Goal: Task Accomplishment & Management: Use online tool/utility

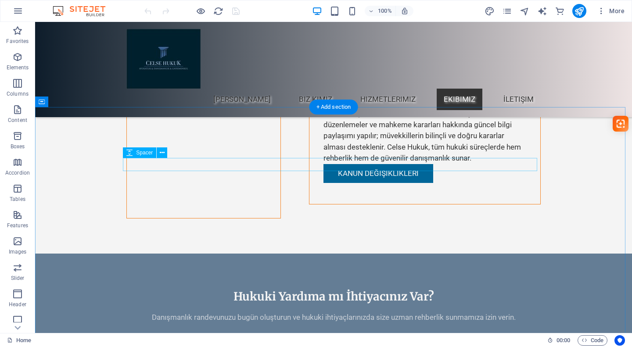
scroll to position [3818, 0]
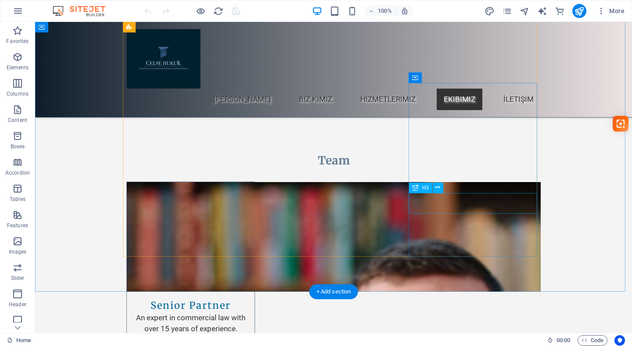
scroll to position [4038, 0]
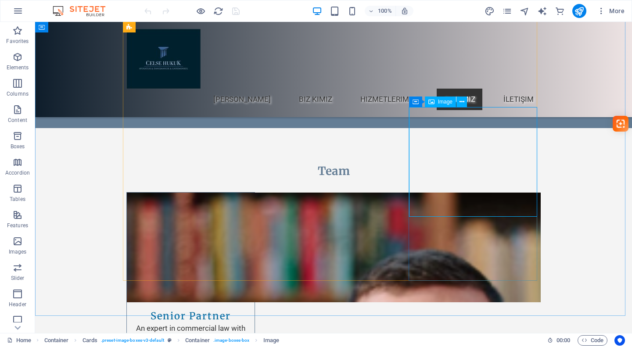
click at [438, 104] on span "Image" at bounding box center [445, 101] width 14 height 5
click at [438, 102] on span "Image" at bounding box center [445, 101] width 14 height 5
click at [447, 100] on span "Image" at bounding box center [445, 101] width 14 height 5
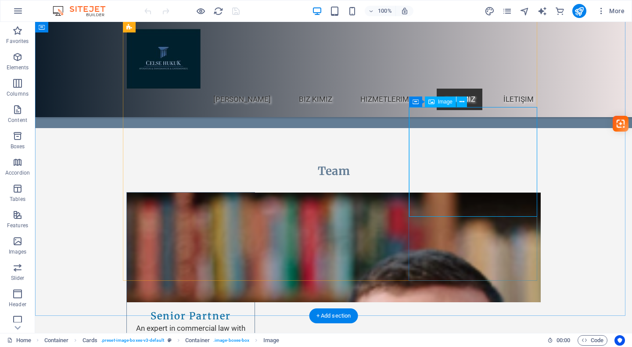
select select "vw"
select select "px"
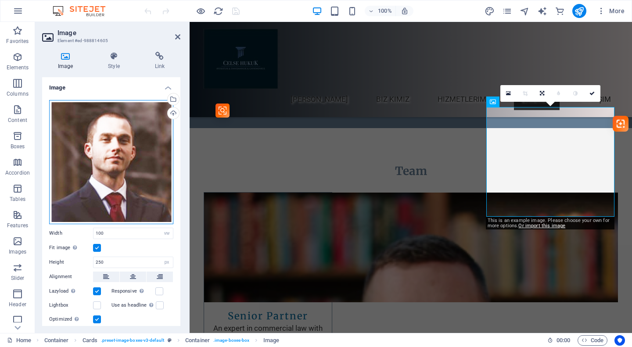
click at [122, 139] on div "Drag files here, click to choose files or select files from Files or our free s…" at bounding box center [111, 162] width 124 height 124
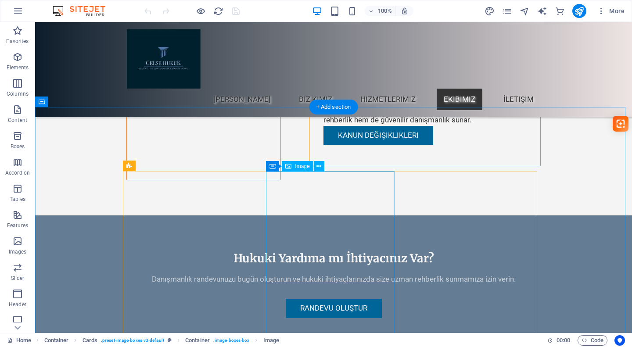
scroll to position [3774, 0]
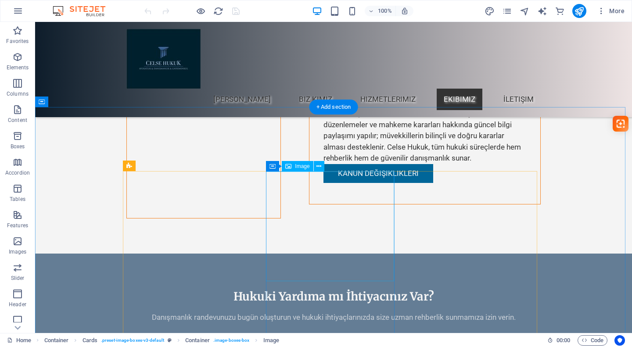
select select "vw"
select select "px"
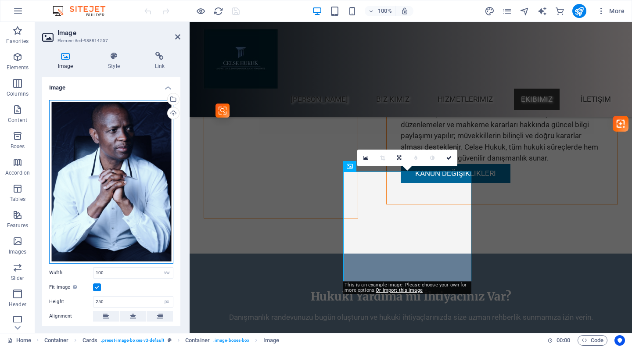
click at [106, 175] on div "Drag files here, click to choose files or select files from Files or our free s…" at bounding box center [111, 182] width 124 height 164
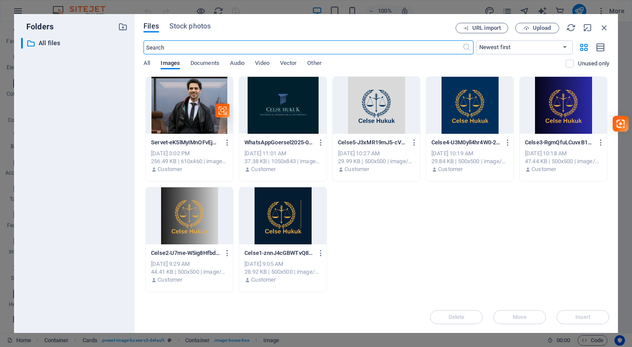
scroll to position [3870, 0]
click at [534, 29] on span "Upload" at bounding box center [542, 27] width 18 height 5
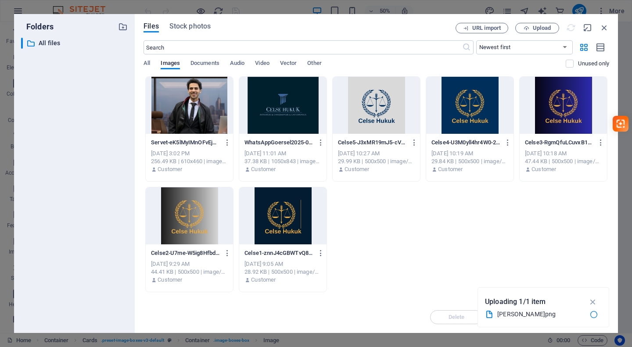
scroll to position [3774, 0]
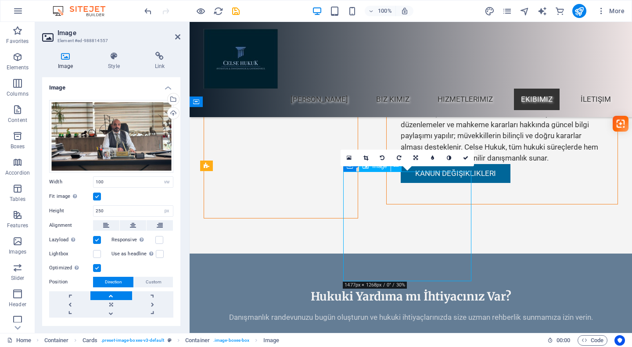
drag, startPoint x: 413, startPoint y: 244, endPoint x: 394, endPoint y: 242, distance: 19.0
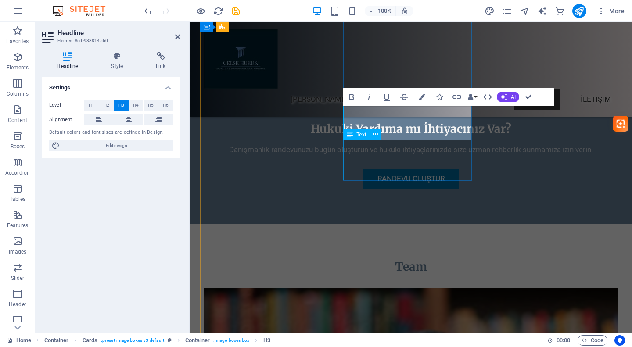
scroll to position [3950, 0]
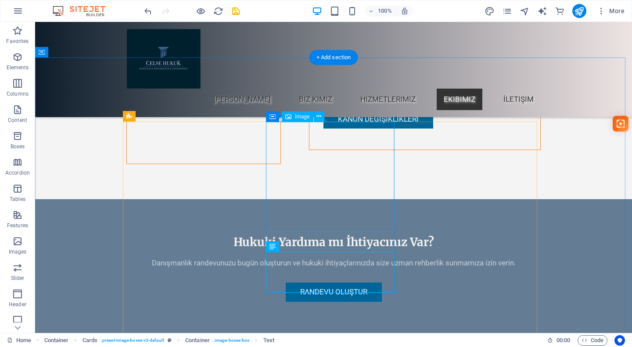
scroll to position [3818, 0]
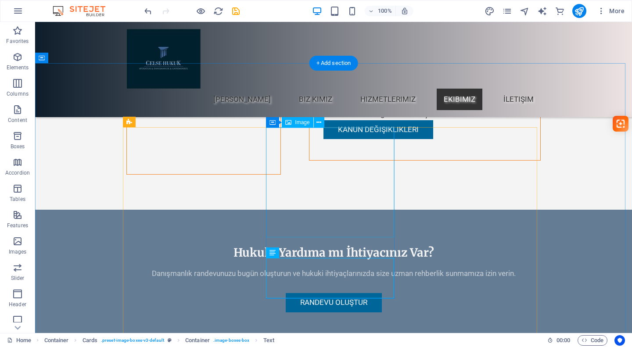
select select "vw"
select select "px"
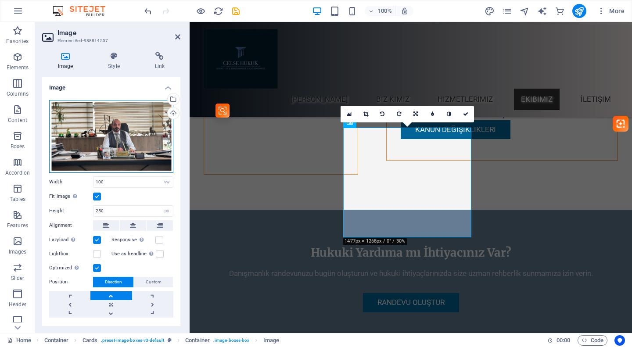
click at [113, 127] on div "Drag files here, click to choose files or select files from Files or our free s…" at bounding box center [111, 136] width 124 height 73
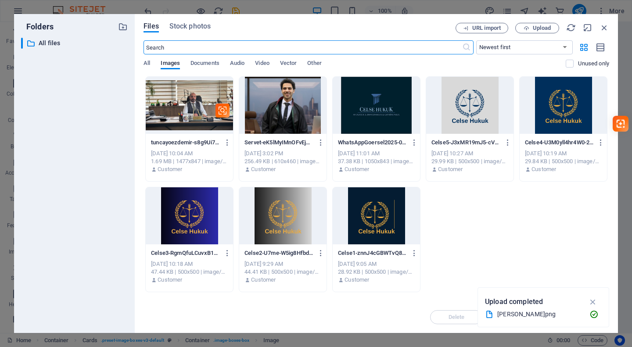
scroll to position [3914, 0]
click at [225, 144] on icon "button" at bounding box center [227, 143] width 8 height 8
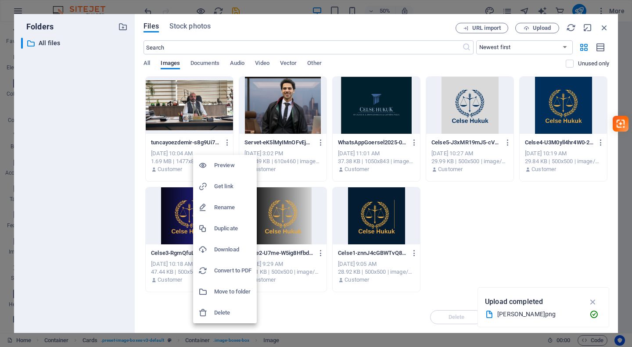
click at [241, 309] on h6 "Delete" at bounding box center [232, 313] width 37 height 11
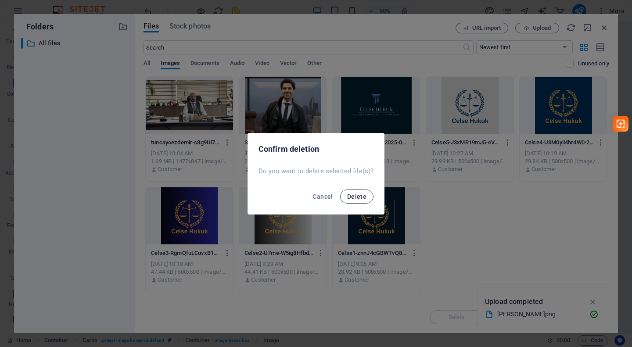
click at [353, 201] on button "Delete" at bounding box center [356, 197] width 33 height 14
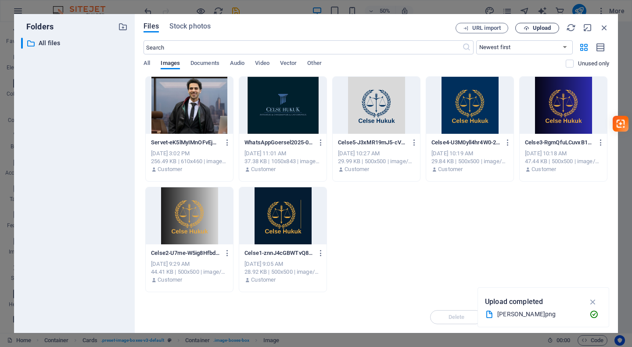
click at [547, 26] on span "Upload" at bounding box center [542, 27] width 18 height 5
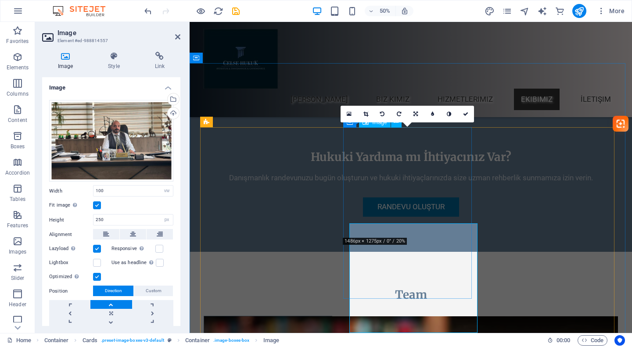
scroll to position [3818, 0]
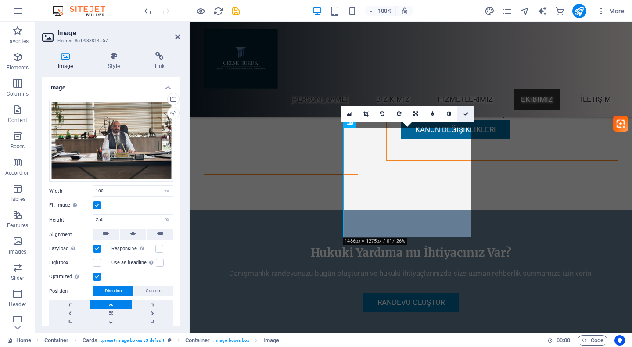
click at [469, 114] on link at bounding box center [465, 114] width 17 height 17
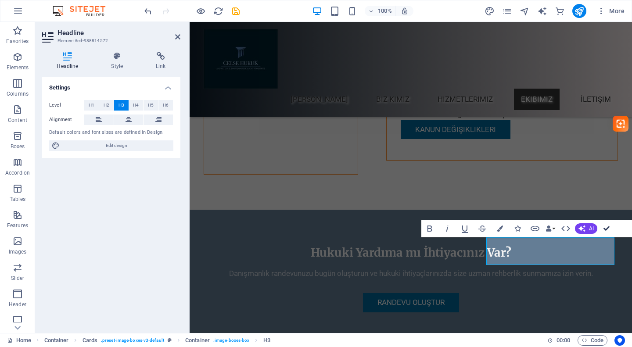
drag, startPoint x: 609, startPoint y: 227, endPoint x: 568, endPoint y: 225, distance: 41.3
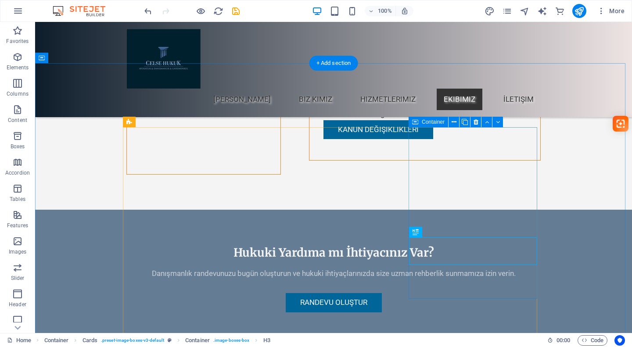
drag, startPoint x: 450, startPoint y: 281, endPoint x: 300, endPoint y: 276, distance: 150.6
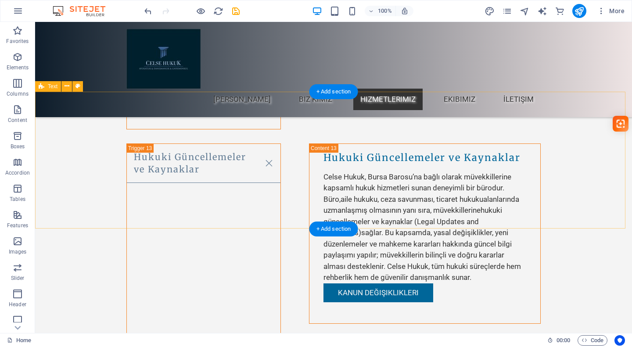
scroll to position [3650, 0]
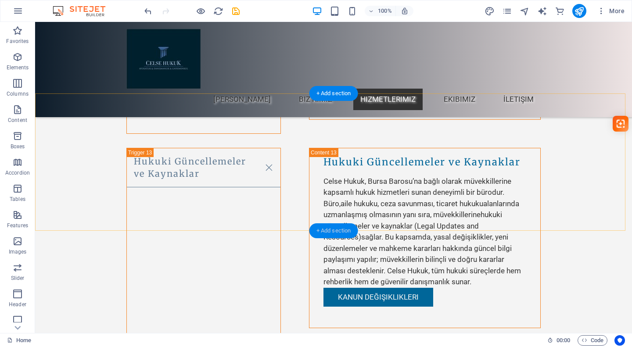
click at [334, 231] on div "+ Add section" at bounding box center [333, 230] width 49 height 15
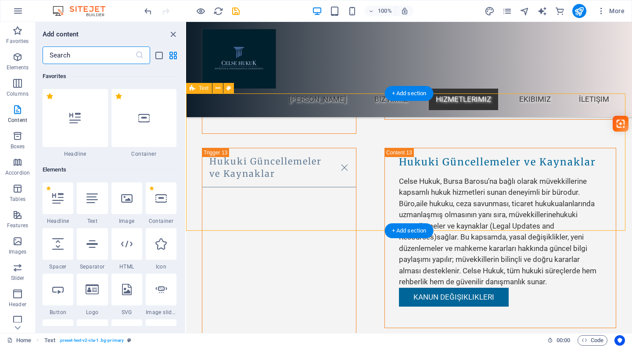
scroll to position [1536, 0]
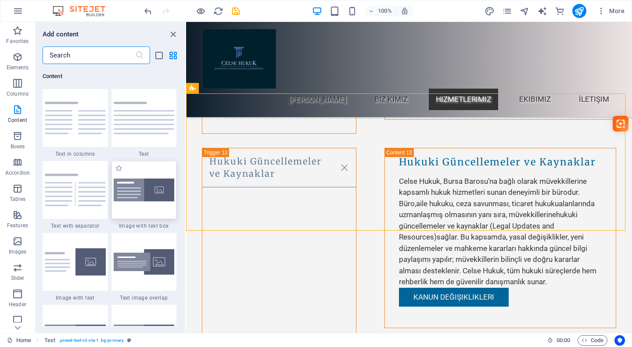
click at [147, 183] on img at bounding box center [144, 190] width 61 height 23
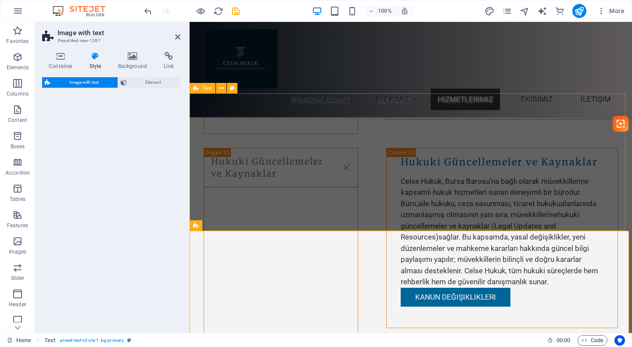
select select "rem"
select select "px"
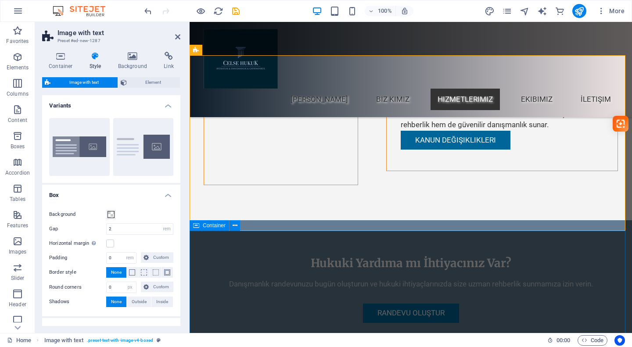
scroll to position [3782, 0]
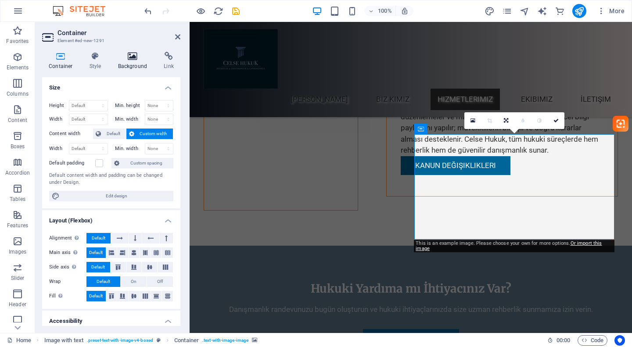
click at [132, 60] on icon at bounding box center [132, 56] width 43 height 9
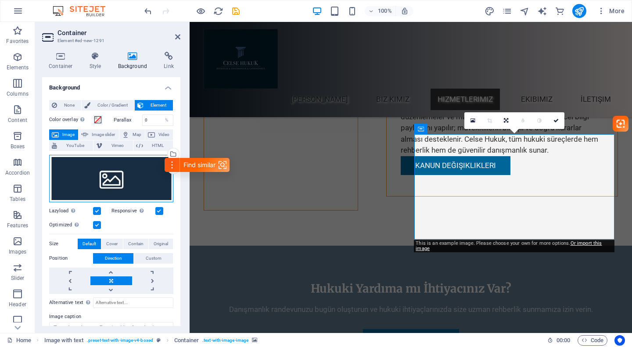
click at [118, 176] on div "Drag files here, click to choose files or select files from Files or our free s…" at bounding box center [111, 178] width 124 height 47
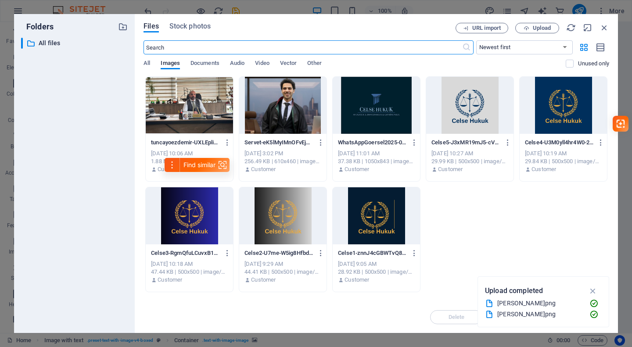
scroll to position [3878, 0]
click at [549, 25] on span "Upload" at bounding box center [542, 27] width 18 height 5
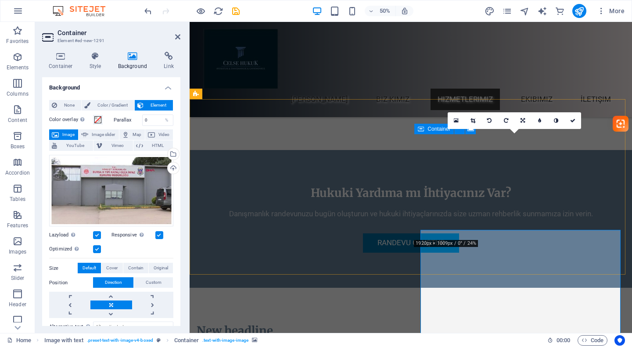
scroll to position [3782, 0]
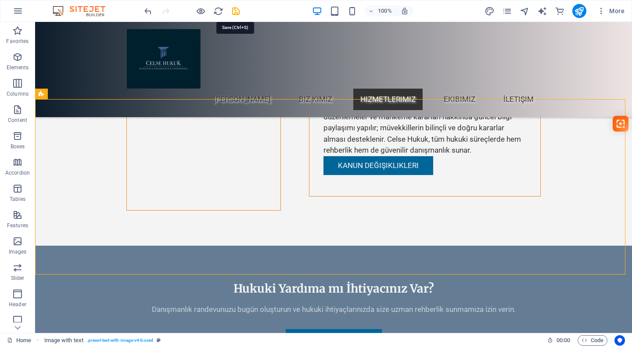
click at [237, 11] on icon "save" at bounding box center [236, 11] width 10 height 10
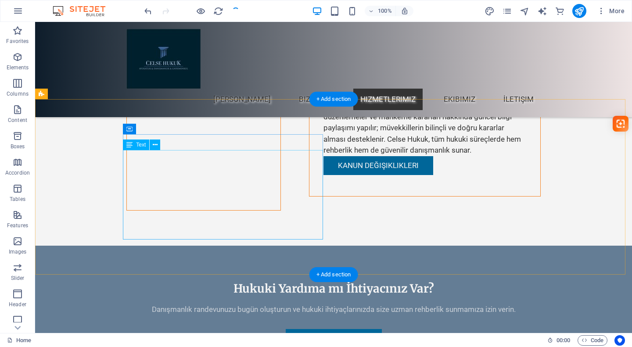
checkbox input "false"
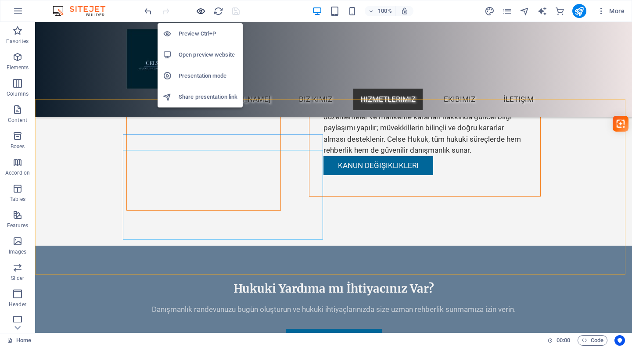
click at [197, 15] on icon "button" at bounding box center [201, 11] width 10 height 10
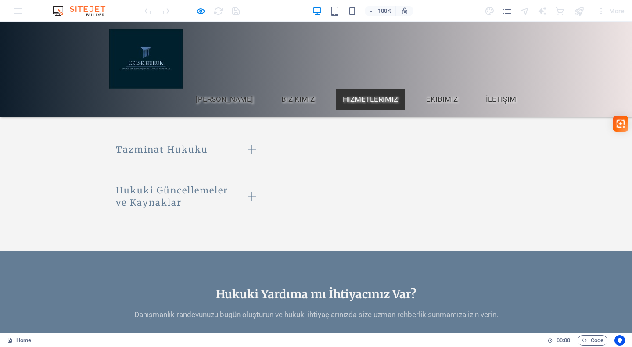
click at [207, 10] on div at bounding box center [192, 11] width 98 height 14
click at [204, 9] on icon "button" at bounding box center [201, 11] width 10 height 10
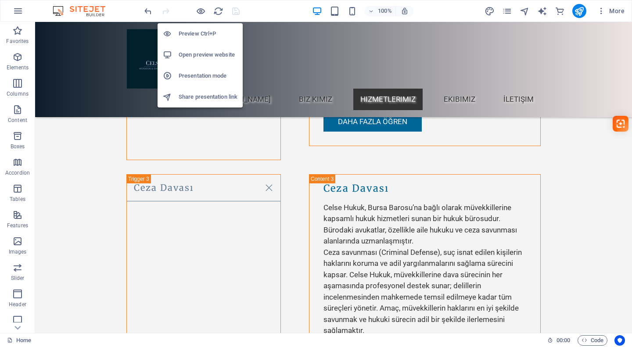
scroll to position [3782, 0]
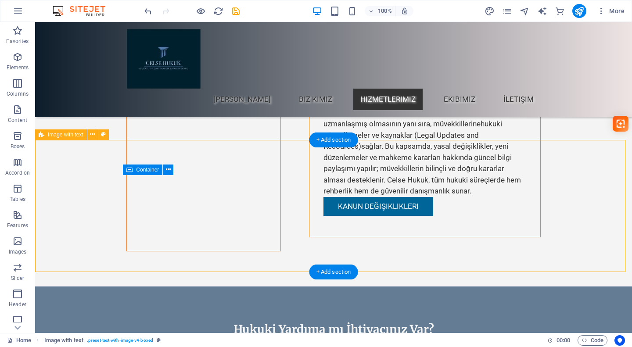
scroll to position [3694, 0]
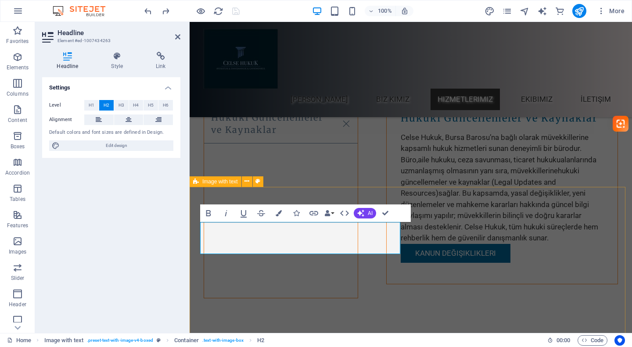
drag, startPoint x: 278, startPoint y: 245, endPoint x: 194, endPoint y: 230, distance: 86.0
click at [362, 214] on icon "button" at bounding box center [360, 213] width 7 height 7
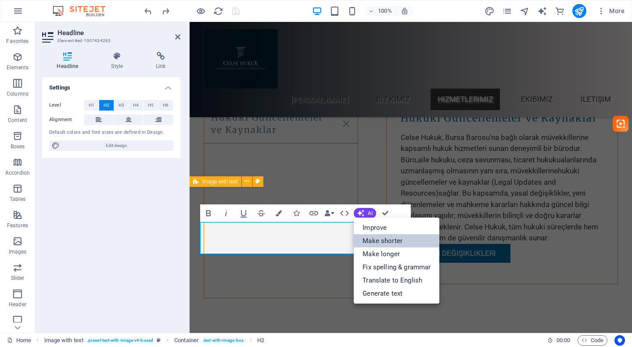
click at [392, 237] on link "Make shorter" at bounding box center [397, 240] width 86 height 13
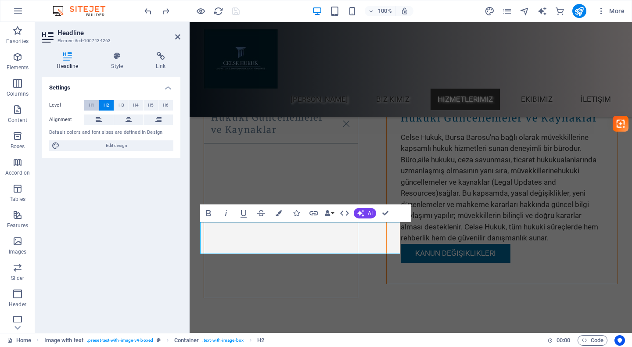
click at [90, 102] on span "H1" at bounding box center [92, 105] width 6 height 11
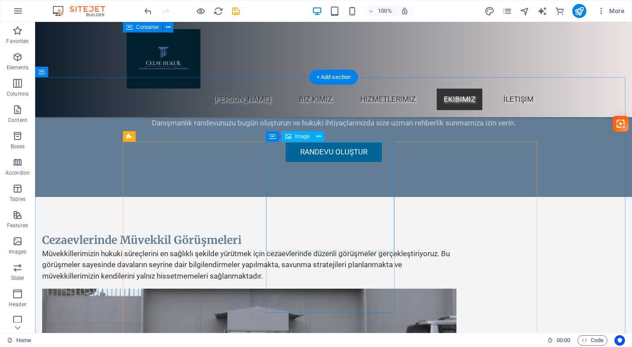
scroll to position [3958, 0]
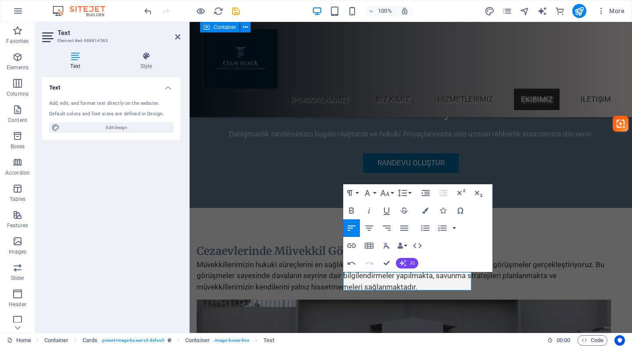
click at [407, 262] on button "AI" at bounding box center [407, 263] width 22 height 11
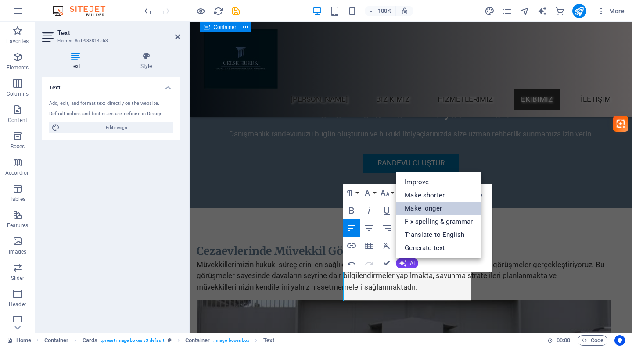
click at [426, 203] on link "Make longer" at bounding box center [439, 208] width 86 height 13
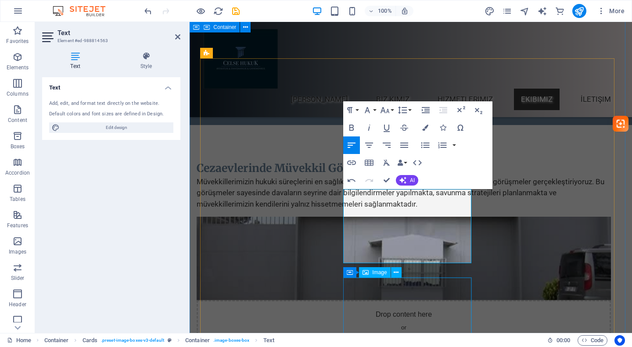
scroll to position [4045, 0]
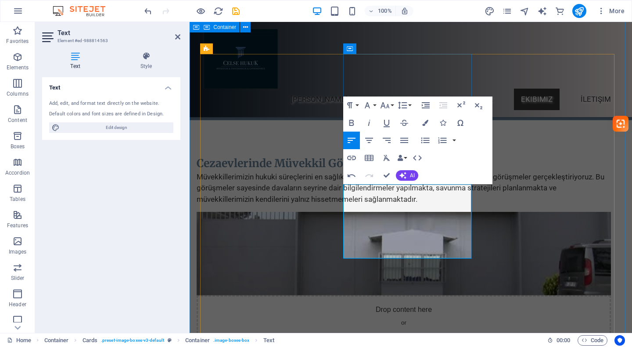
drag, startPoint x: 441, startPoint y: 244, endPoint x: 347, endPoint y: 191, distance: 107.9
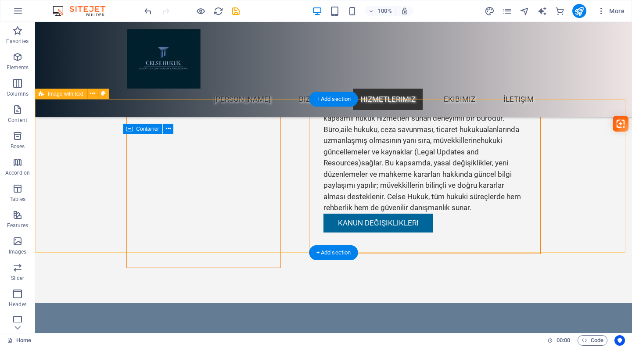
scroll to position [3782, 0]
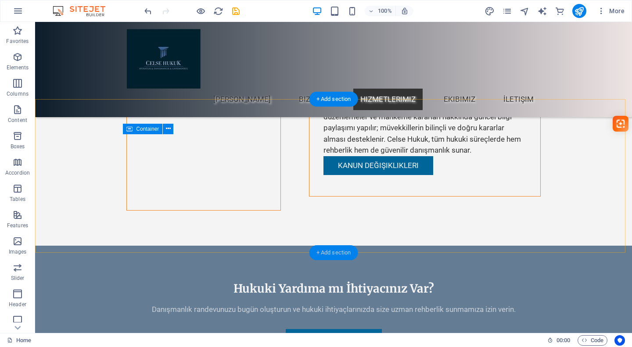
click at [330, 254] on div "+ Add section" at bounding box center [333, 252] width 49 height 15
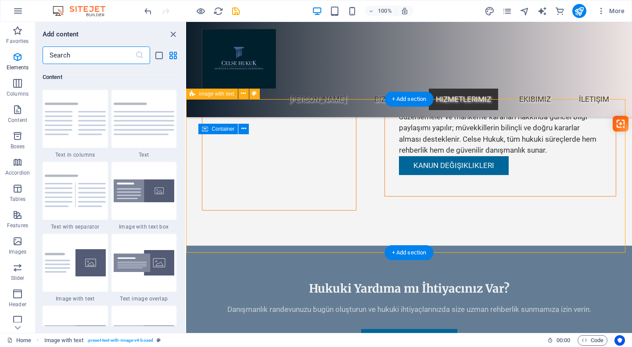
scroll to position [1536, 0]
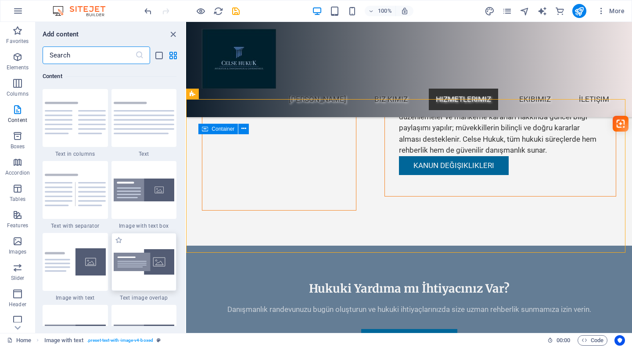
click at [145, 266] on img at bounding box center [144, 262] width 61 height 26
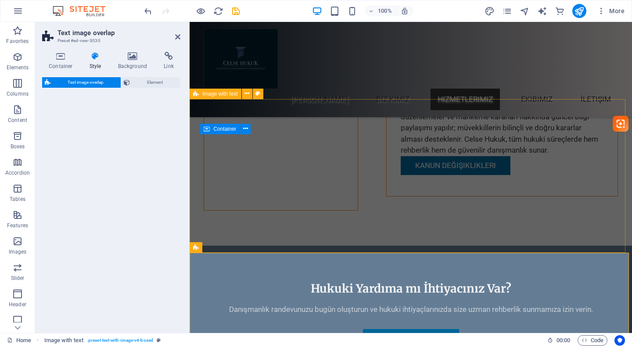
select select "rem"
select select "px"
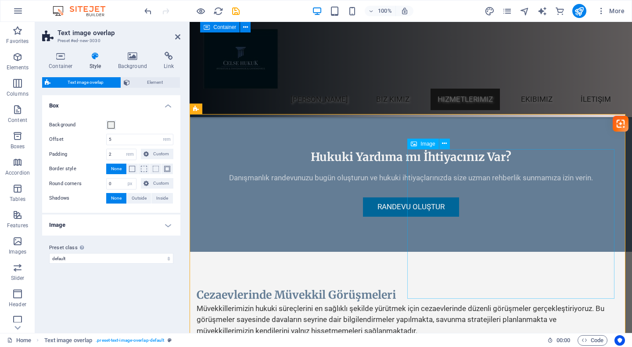
scroll to position [3958, 0]
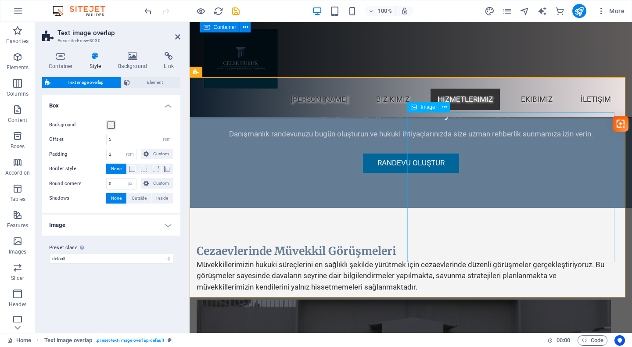
select select "%"
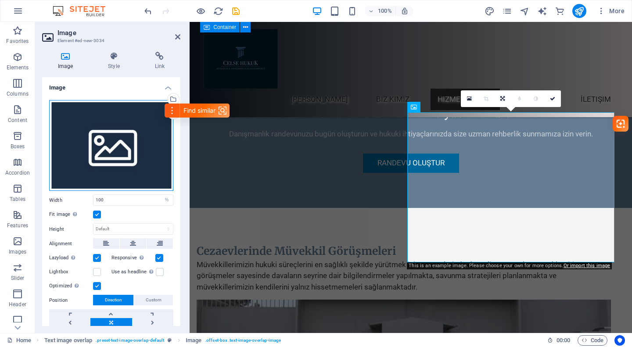
click at [114, 147] on div "Drag files here, click to choose files or select files from Files or our free s…" at bounding box center [111, 145] width 124 height 91
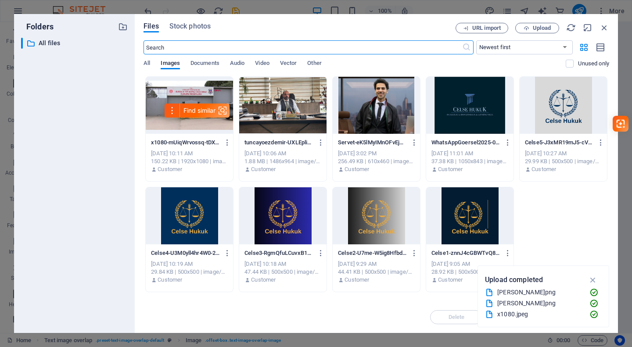
scroll to position [4053, 0]
click at [543, 25] on span "Upload" at bounding box center [542, 27] width 18 height 5
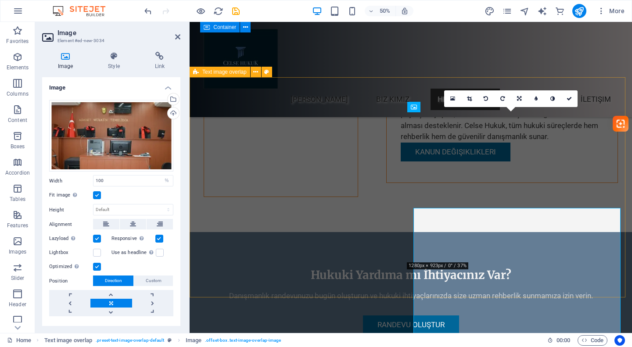
scroll to position [3958, 0]
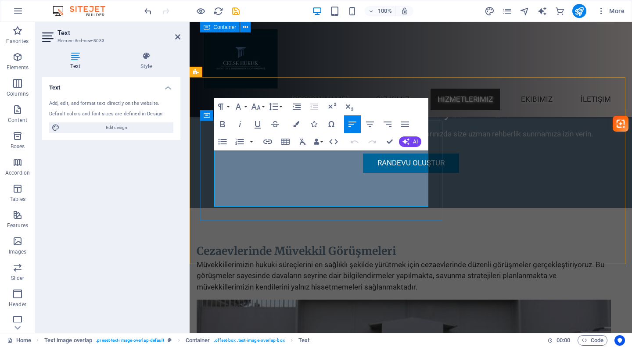
scroll to position [3952, 0]
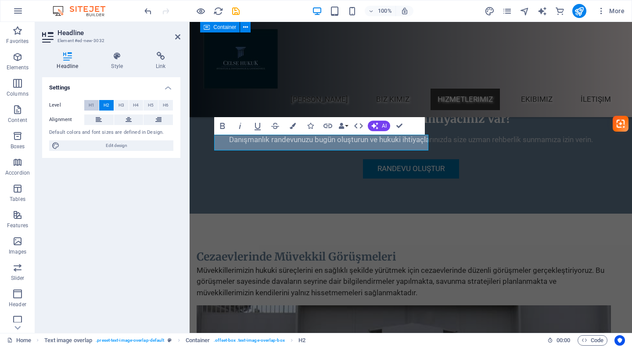
click at [96, 103] on button "H1" at bounding box center [91, 105] width 14 height 11
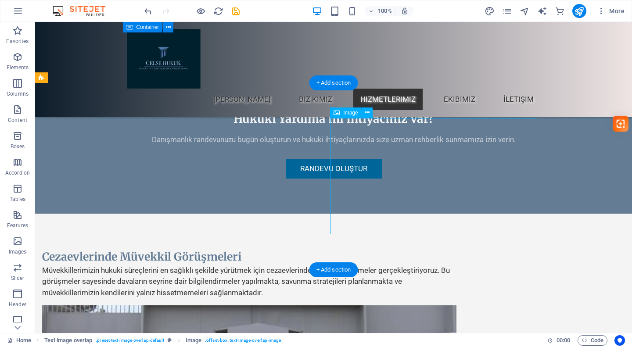
drag, startPoint x: 433, startPoint y: 185, endPoint x: 463, endPoint y: 184, distance: 30.7
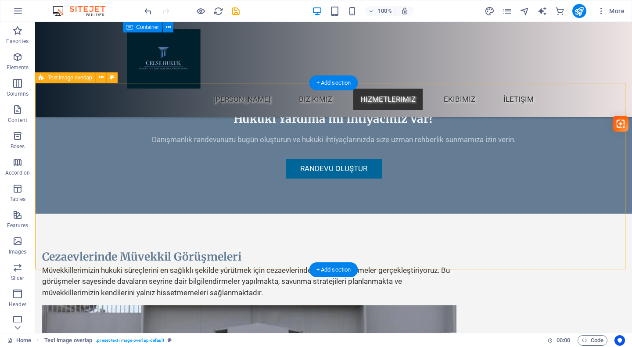
select select "rem"
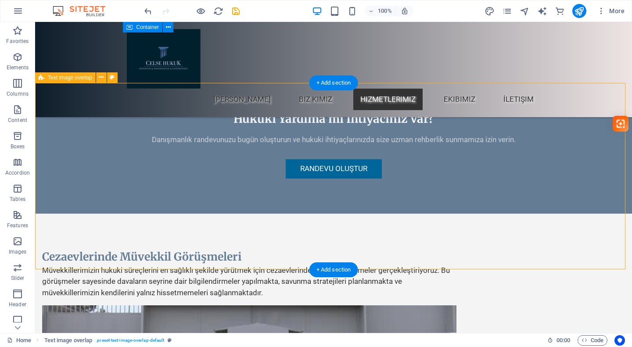
select select "px"
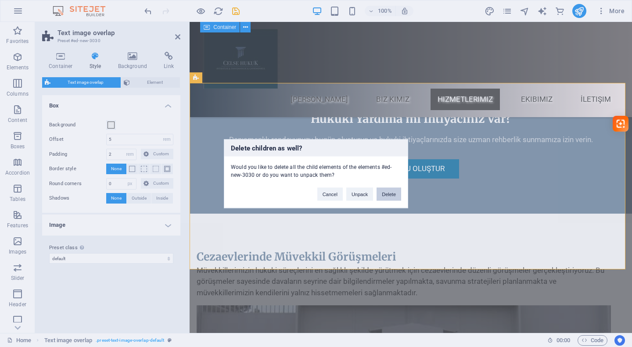
click at [388, 190] on button "Delete" at bounding box center [389, 193] width 25 height 13
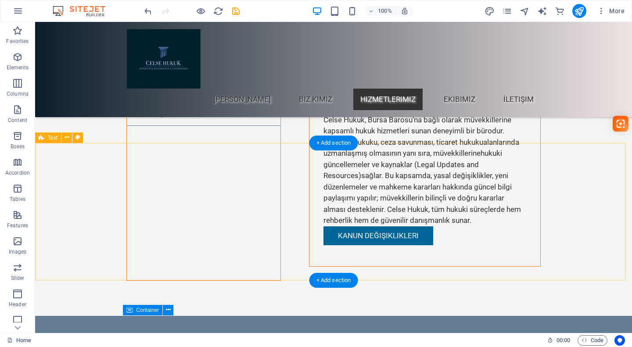
scroll to position [3733, 0]
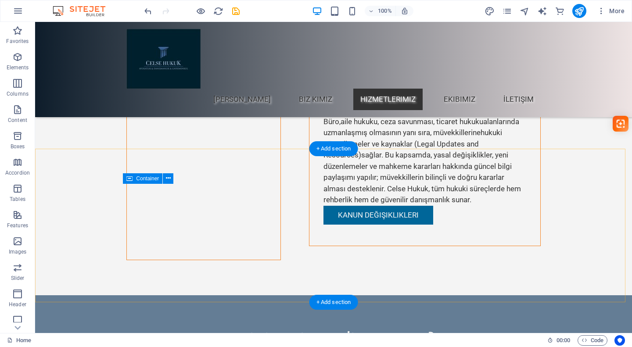
click at [319, 301] on div "+ Add section" at bounding box center [333, 302] width 49 height 15
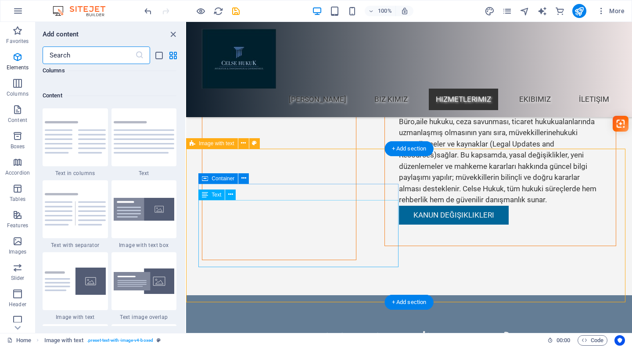
scroll to position [1536, 0]
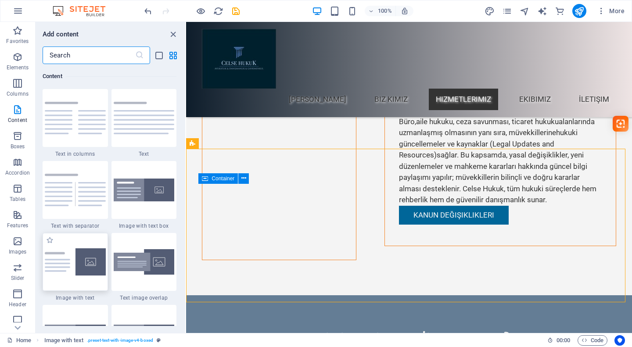
click at [88, 259] on img at bounding box center [75, 261] width 61 height 27
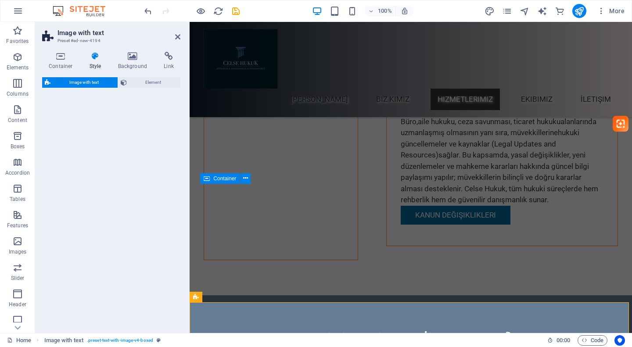
select select "rem"
select select "px"
select select "preset-text-with-image-v4-default"
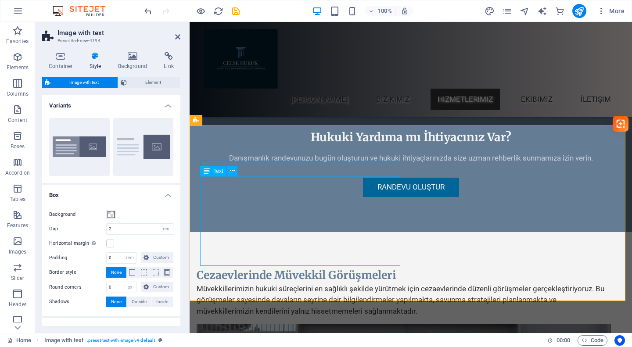
scroll to position [3952, 0]
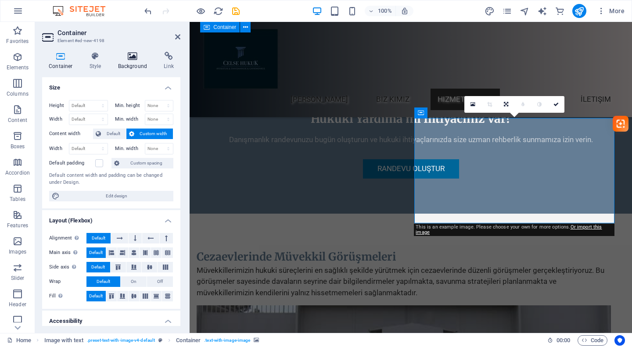
click at [144, 60] on icon at bounding box center [132, 56] width 43 height 9
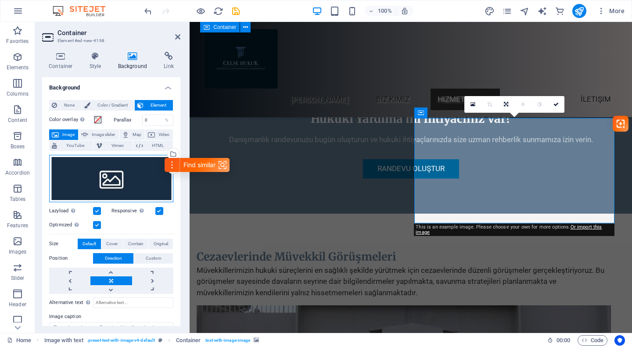
click at [104, 176] on div "Drag files here, click to choose files or select files from Files or our free s…" at bounding box center [111, 178] width 124 height 47
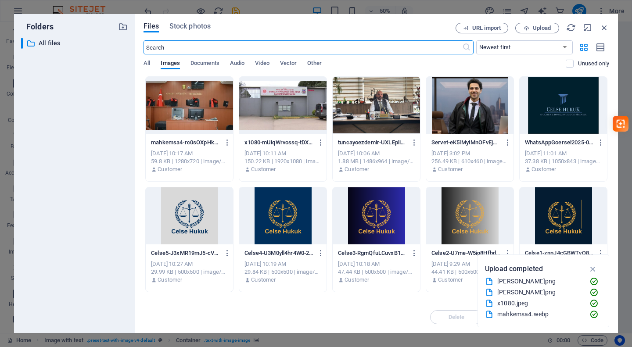
scroll to position [4048, 0]
click at [152, 103] on div at bounding box center [189, 105] width 87 height 57
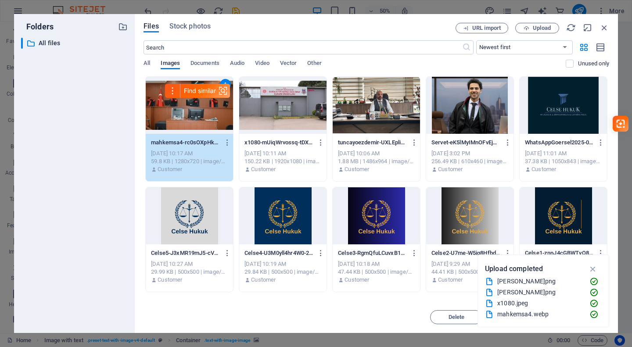
click at [152, 103] on div "1" at bounding box center [189, 105] width 87 height 57
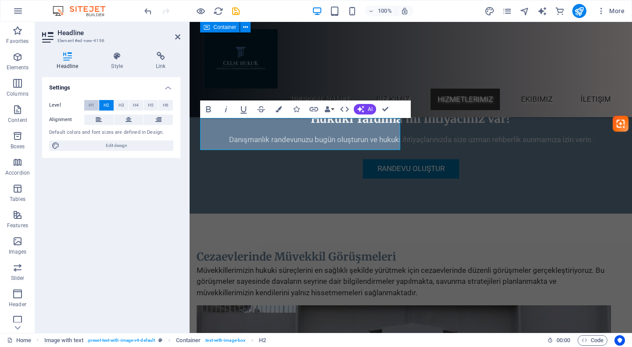
click at [94, 108] on span "H1" at bounding box center [92, 105] width 6 height 11
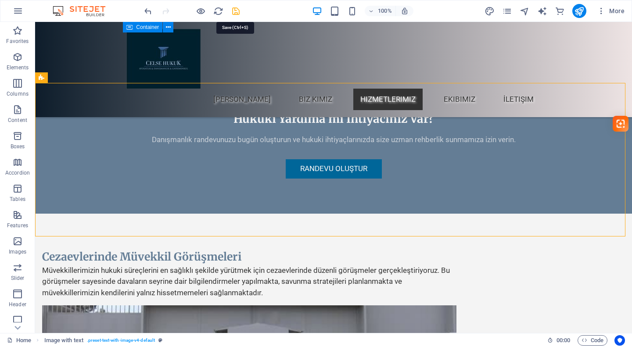
click at [234, 12] on icon "save" at bounding box center [236, 11] width 10 height 10
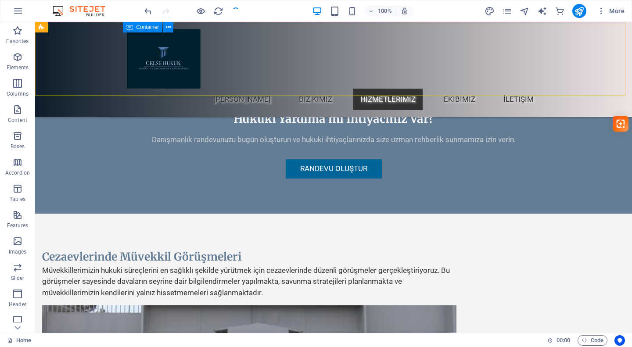
checkbox input "false"
click at [196, 9] on icon "button" at bounding box center [201, 11] width 10 height 10
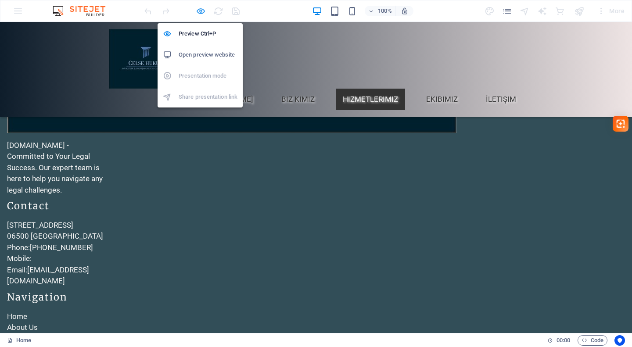
scroll to position [1283, 0]
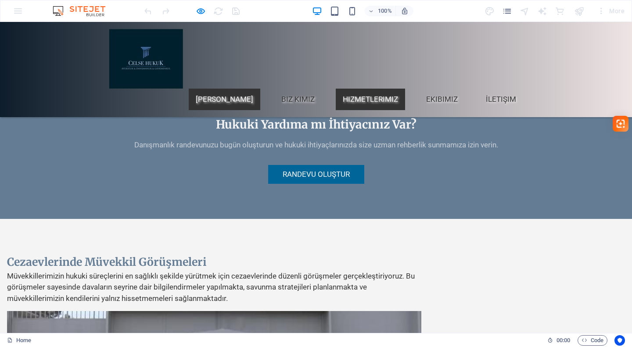
click at [229, 89] on link "[PERSON_NAME]" at bounding box center [225, 100] width 72 height 22
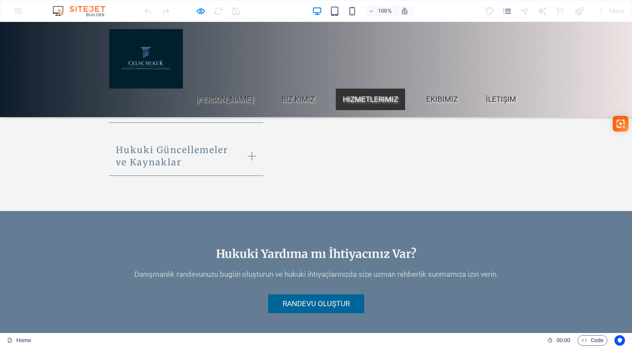
scroll to position [1141, 0]
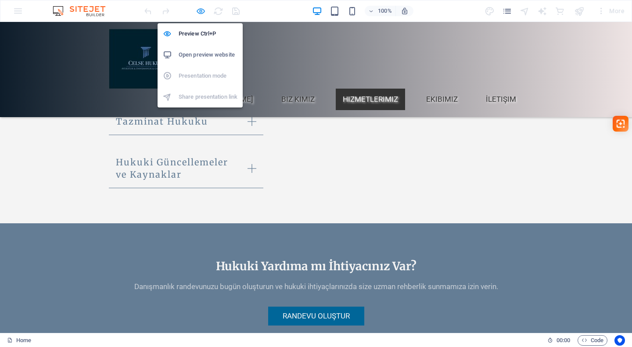
click at [200, 11] on icon "button" at bounding box center [201, 11] width 10 height 10
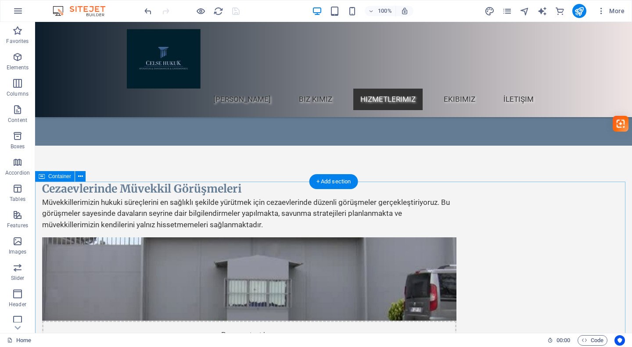
scroll to position [4030, 0]
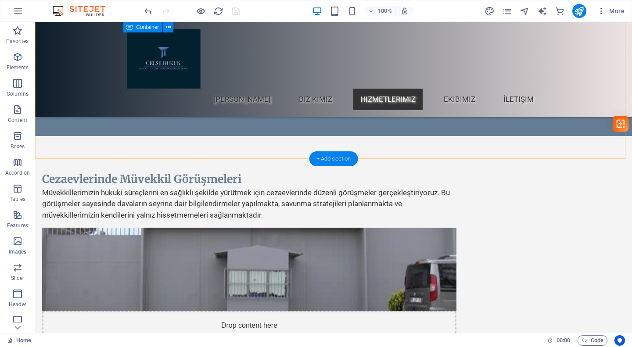
click at [319, 158] on div "+ Add section" at bounding box center [333, 158] width 49 height 15
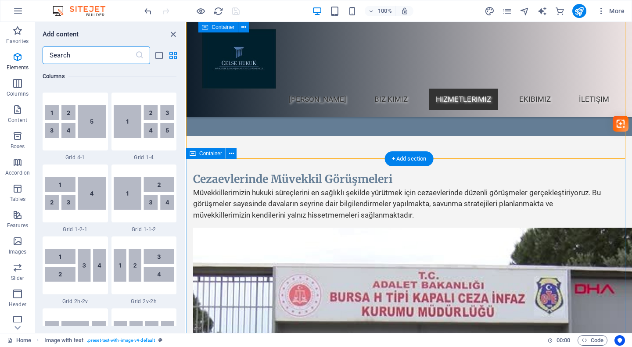
scroll to position [1536, 0]
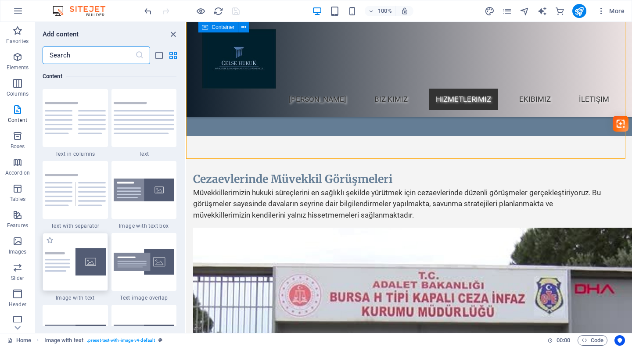
click at [68, 265] on img at bounding box center [75, 261] width 61 height 27
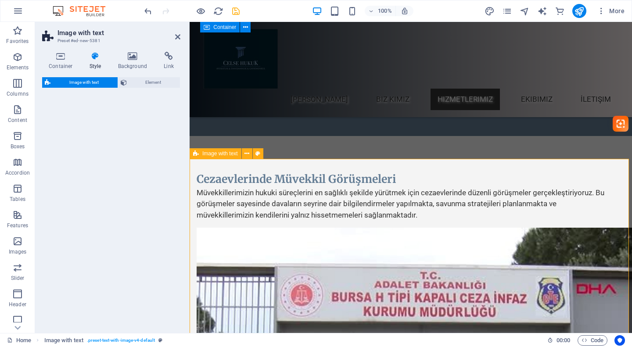
select select "rem"
select select "px"
select select "preset-text-with-image-v4-default"
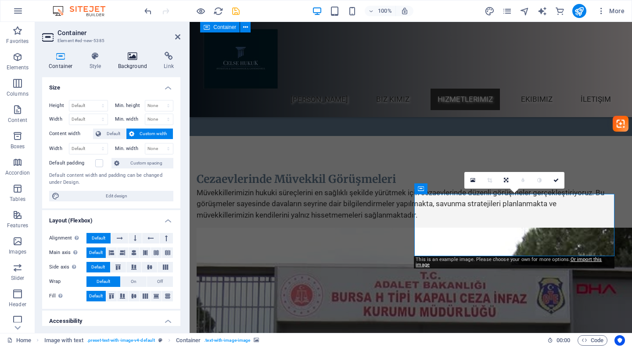
click at [130, 59] on icon at bounding box center [132, 56] width 43 height 9
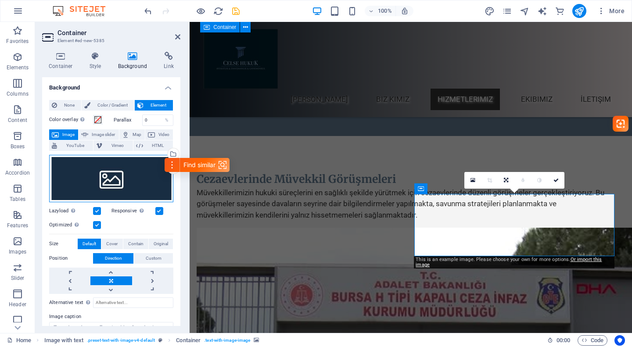
click at [113, 186] on div "Drag files here, click to choose files or select files from Files or our free s…" at bounding box center [111, 178] width 124 height 47
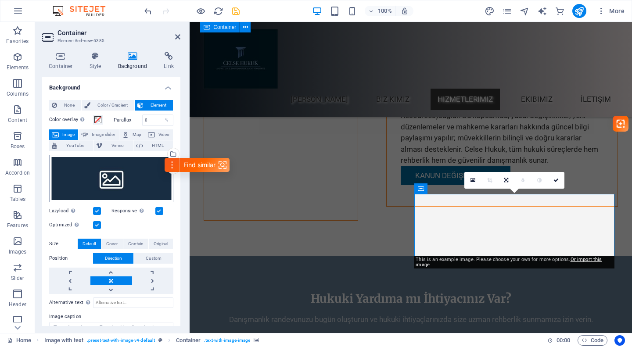
scroll to position [4125, 0]
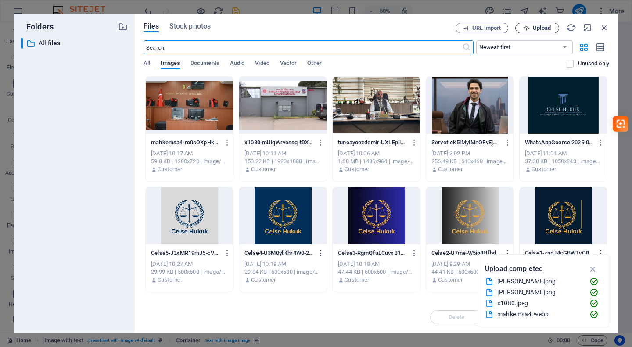
click at [546, 27] on span "Upload" at bounding box center [542, 27] width 18 height 5
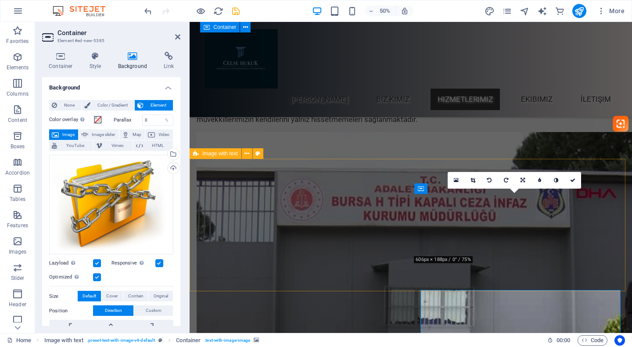
scroll to position [4030, 0]
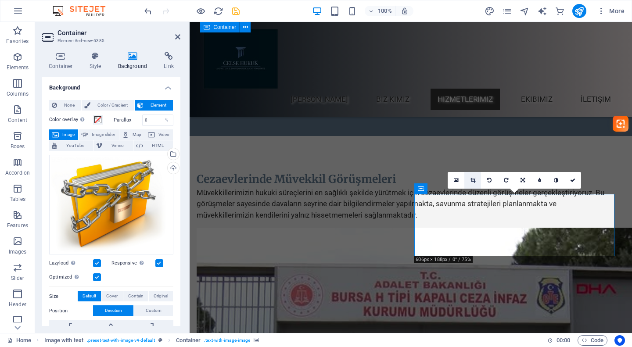
click at [476, 177] on link at bounding box center [472, 180] width 17 height 17
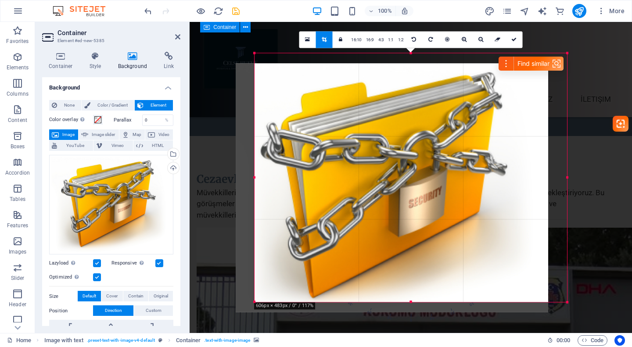
drag, startPoint x: 435, startPoint y: 185, endPoint x: 416, endPoint y: 195, distance: 21.4
click at [416, 195] on div at bounding box center [392, 187] width 312 height 249
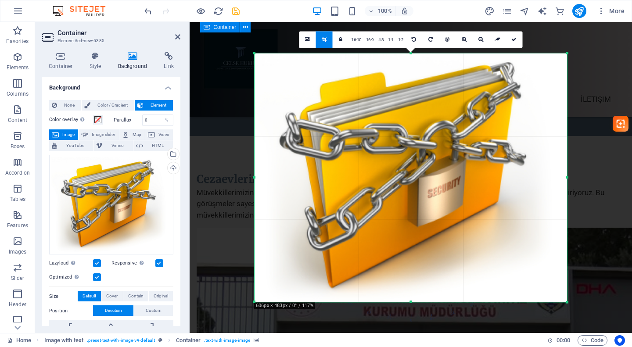
click at [360, 36] on link "16:10" at bounding box center [356, 40] width 15 height 17
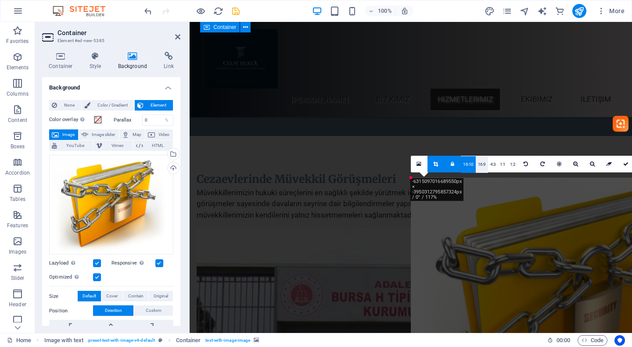
click at [480, 160] on link "16:9" at bounding box center [482, 164] width 12 height 17
click at [490, 162] on link "4:3" at bounding box center [493, 164] width 10 height 17
click at [499, 163] on link "1:1" at bounding box center [503, 164] width 10 height 17
click at [508, 163] on link "1:2" at bounding box center [513, 164] width 10 height 17
click at [453, 162] on icon at bounding box center [453, 164] width 4 height 5
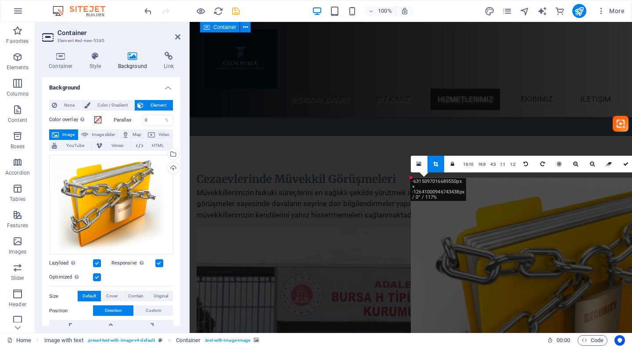
click at [436, 169] on link at bounding box center [435, 164] width 17 height 17
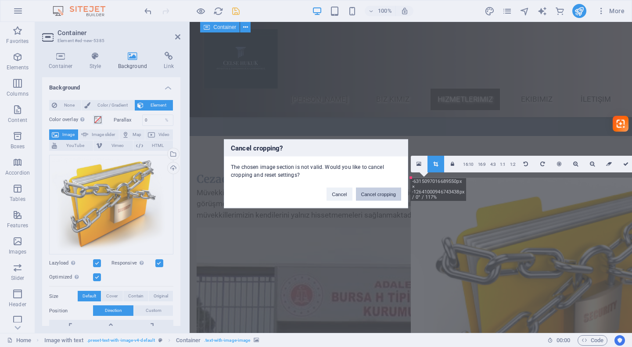
click at [370, 194] on button "Cancel cropping" at bounding box center [379, 193] width 46 height 13
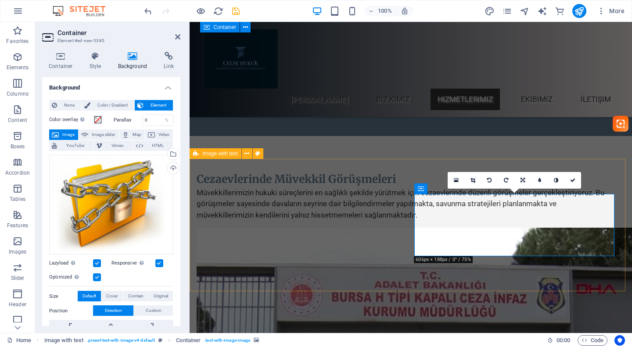
drag, startPoint x: 484, startPoint y: 256, endPoint x: 485, endPoint y: 268, distance: 11.9
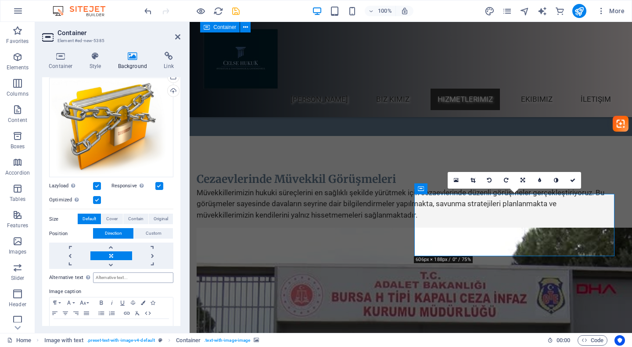
scroll to position [102, 0]
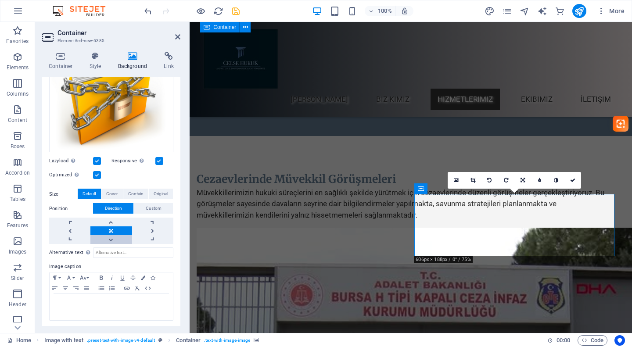
click at [112, 235] on link at bounding box center [110, 239] width 41 height 9
click at [112, 221] on link at bounding box center [110, 222] width 41 height 9
click at [111, 231] on link at bounding box center [110, 230] width 41 height 9
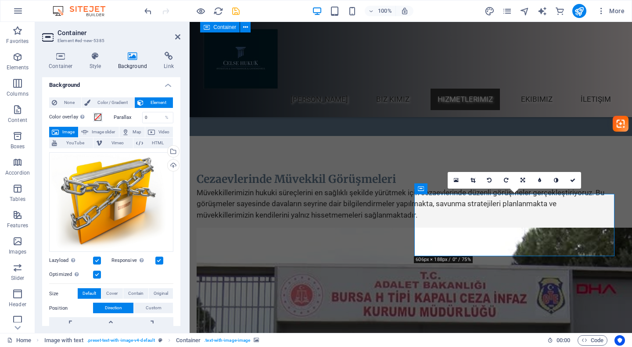
scroll to position [0, 0]
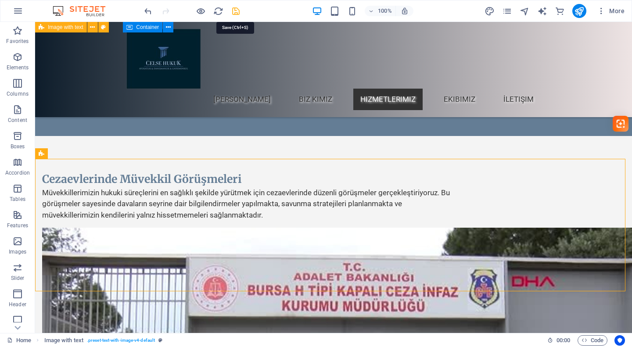
click at [231, 14] on icon "save" at bounding box center [236, 11] width 10 height 10
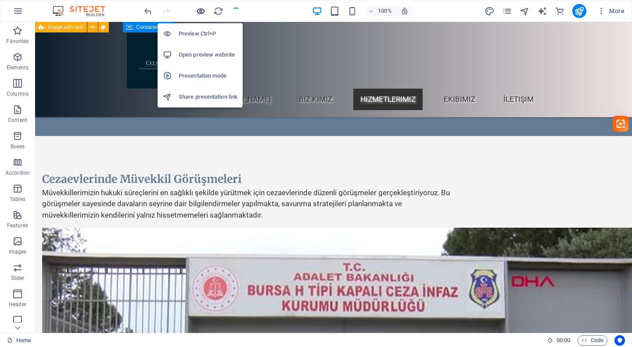
checkbox input "false"
click at [197, 10] on icon "button" at bounding box center [201, 11] width 10 height 10
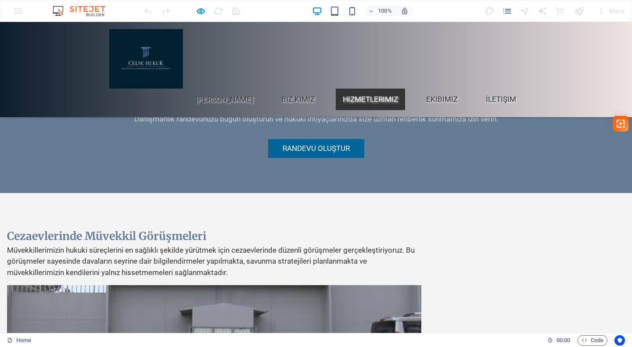
scroll to position [1317, 0]
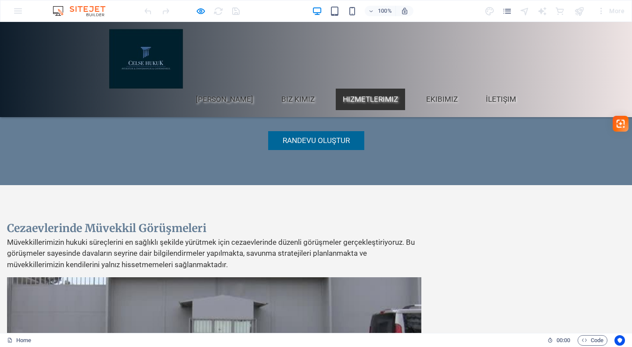
click at [204, 11] on icon "button" at bounding box center [201, 11] width 10 height 10
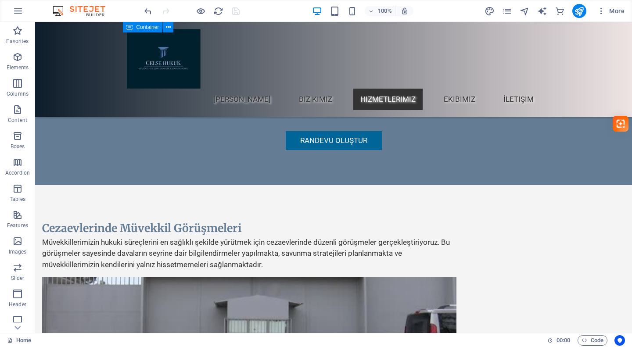
scroll to position [3986, 0]
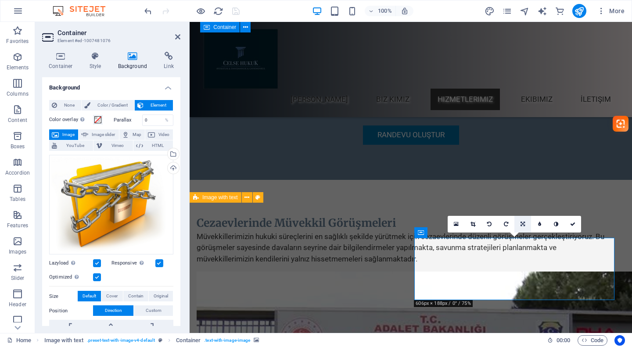
click at [530, 226] on link at bounding box center [522, 224] width 17 height 17
click at [527, 209] on link at bounding box center [522, 207] width 17 height 17
click at [524, 226] on icon at bounding box center [522, 224] width 5 height 5
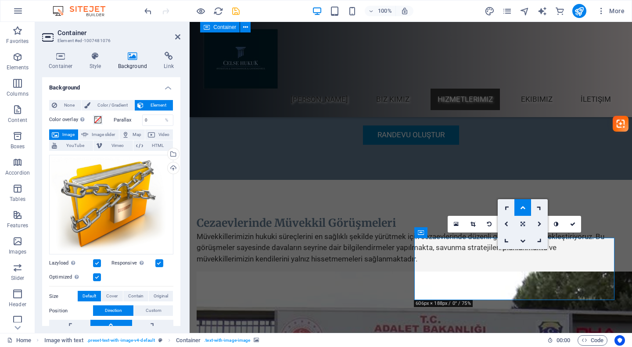
click at [521, 222] on icon at bounding box center [522, 224] width 4 height 5
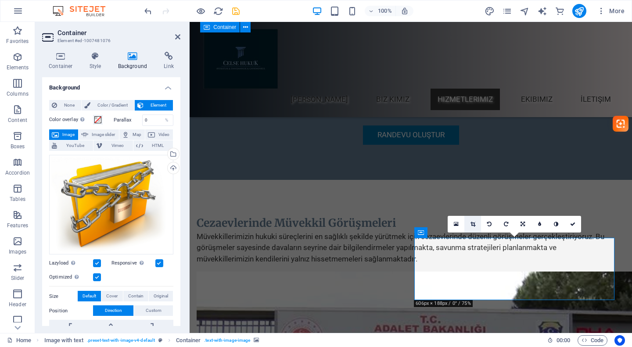
click at [470, 224] on icon at bounding box center [472, 224] width 5 height 5
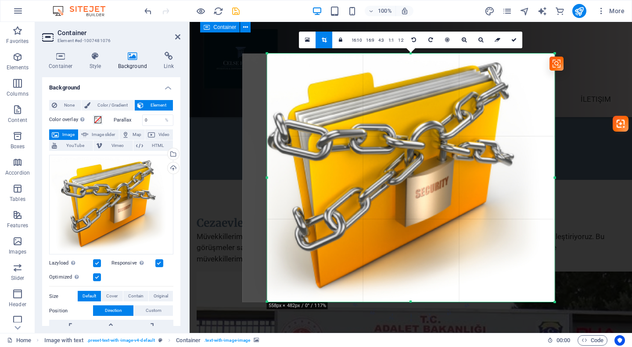
drag, startPoint x: 255, startPoint y: 54, endPoint x: 279, endPoint y: 78, distance: 34.1
click at [279, 78] on div "180 170 160 150 140 130 120 110 100 90 80 70 60 50 40 30 20 10 0 -10 -20 -30 -4…" at bounding box center [410, 177] width 287 height 248
drag, startPoint x: 557, startPoint y: 54, endPoint x: 552, endPoint y: 57, distance: 6.0
click at [552, 57] on div "180 170 160 150 140 130 120 110 100 90 80 70 60 50 40 30 20 10 0 -10 -20 -30 -4…" at bounding box center [410, 177] width 287 height 248
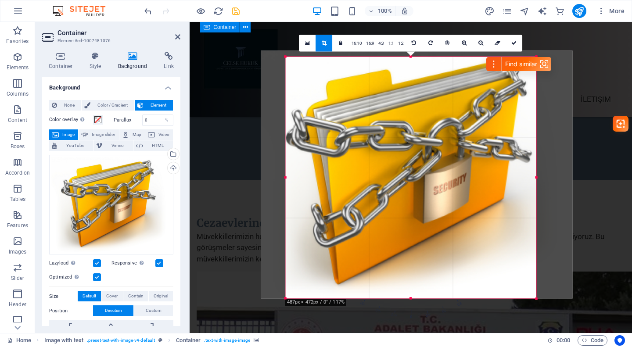
drag, startPoint x: 554, startPoint y: 54, endPoint x: 517, endPoint y: 60, distance: 37.4
click at [517, 60] on html "[DOMAIN_NAME] Home Favorites Elements Columns Content Boxes Accordion Tables Fe…" at bounding box center [316, 173] width 632 height 347
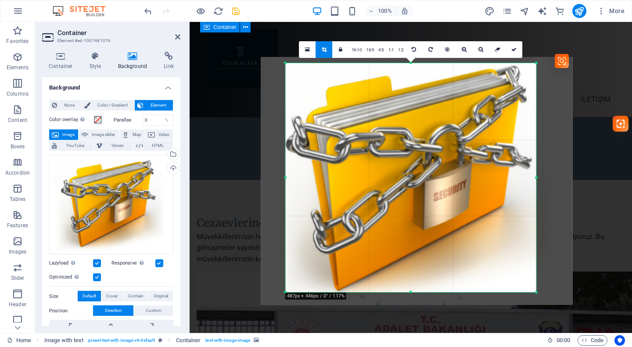
drag, startPoint x: 413, startPoint y: 299, endPoint x: 416, endPoint y: 286, distance: 13.1
click at [416, 286] on div "180 170 160 150 140 130 120 110 100 90 80 70 60 50 40 30 20 10 0 -10 -20 -30 -4…" at bounding box center [411, 177] width 251 height 229
click at [515, 50] on icon at bounding box center [513, 49] width 5 height 5
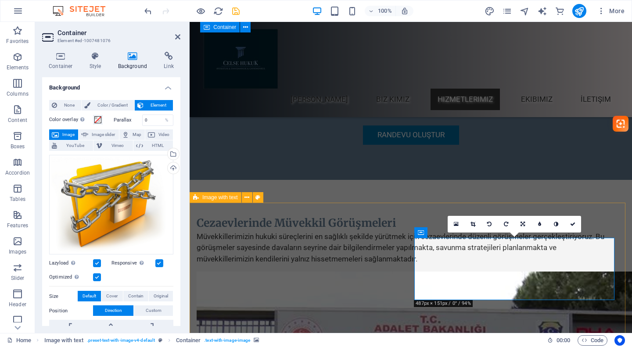
select select "rem"
select select "px"
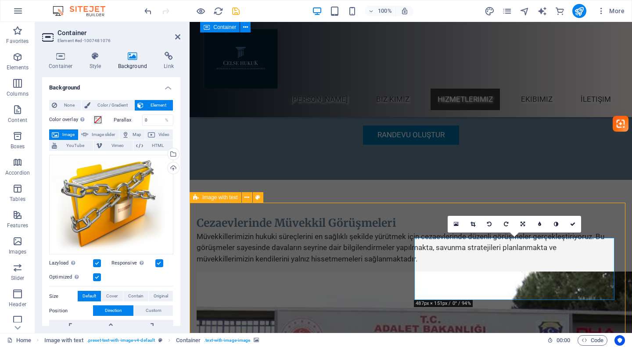
select select "preset-text-with-image-v4-default"
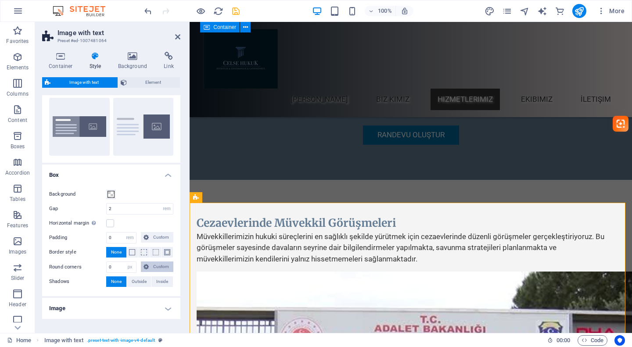
scroll to position [47, 0]
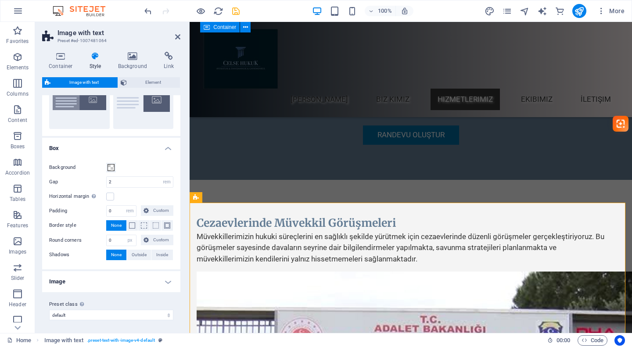
click at [115, 281] on h4 "Image" at bounding box center [111, 281] width 138 height 21
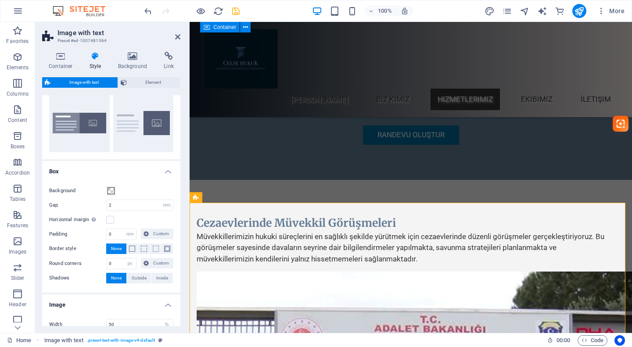
scroll to position [0, 0]
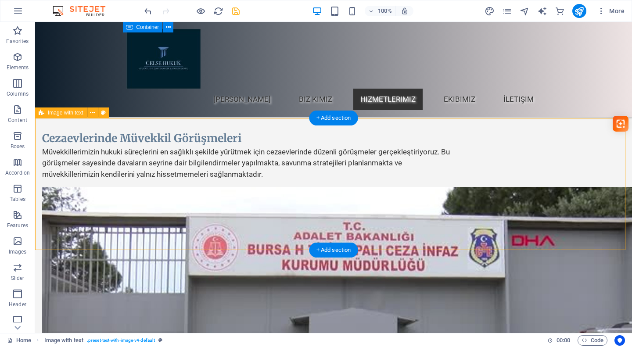
scroll to position [4074, 0]
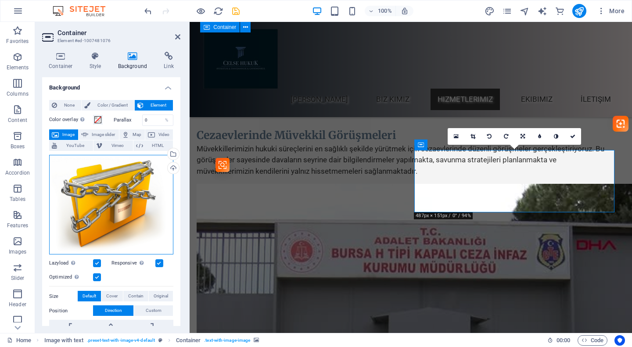
click at [118, 192] on div "Drag files here, click to choose files or select files from Files or our free s…" at bounding box center [111, 205] width 124 height 100
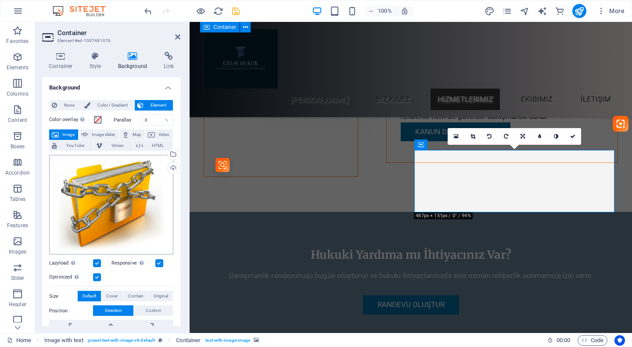
scroll to position [4169, 0]
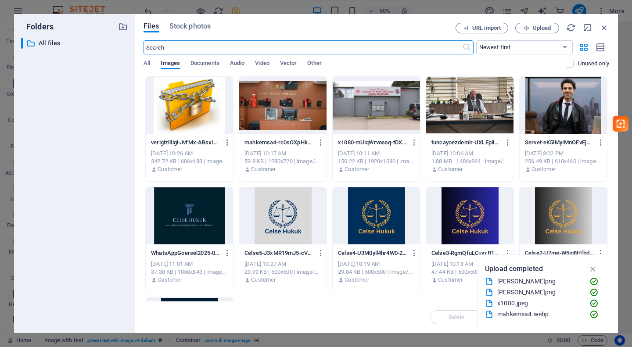
click at [225, 144] on icon "button" at bounding box center [227, 143] width 8 height 8
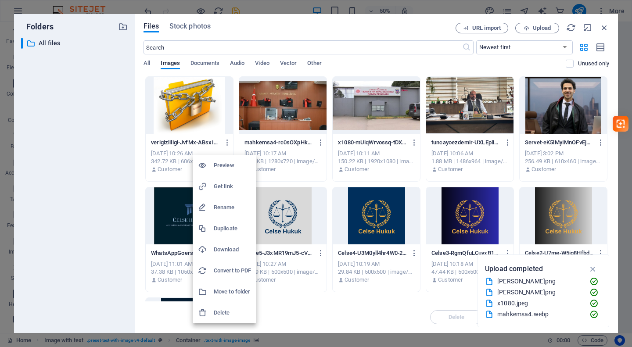
click at [230, 311] on h6 "Delete" at bounding box center [232, 313] width 37 height 11
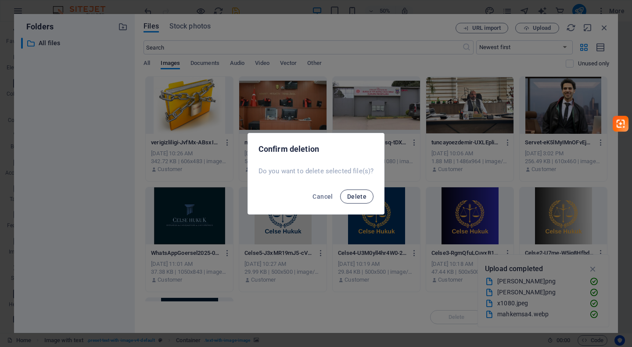
drag, startPoint x: 367, startPoint y: 207, endPoint x: 351, endPoint y: 200, distance: 17.9
click at [363, 205] on div "Cancel Delete" at bounding box center [316, 199] width 136 height 30
click at [351, 200] on span "Delete" at bounding box center [356, 196] width 19 height 7
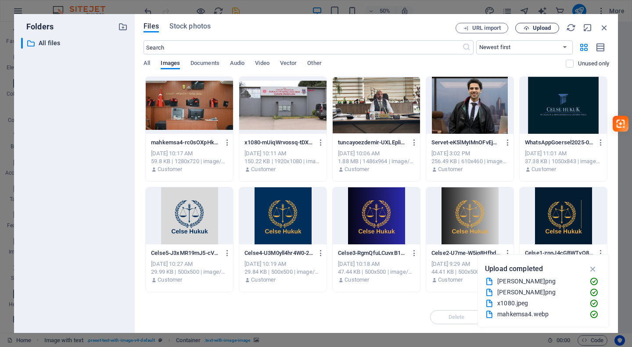
click at [546, 29] on span "Upload" at bounding box center [542, 27] width 18 height 5
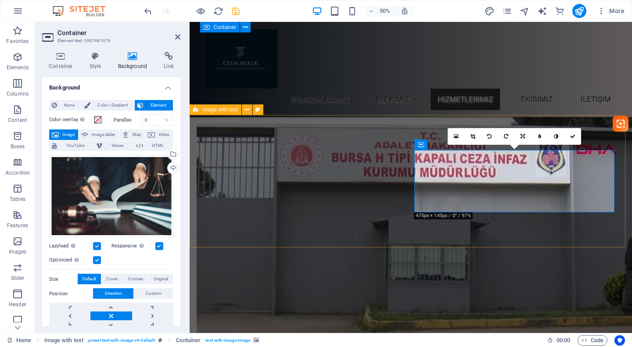
scroll to position [4074, 0]
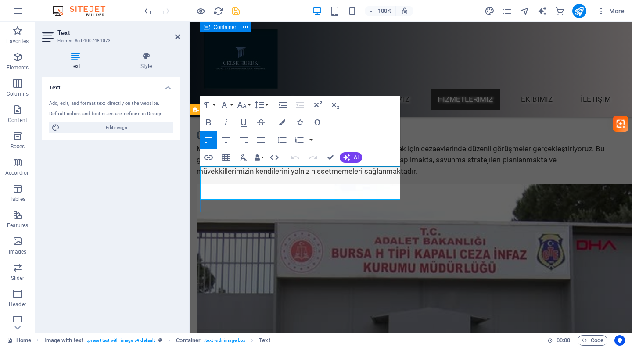
copy p "Müvekkillerimizin özel bilgileri ve dava süreçleri, en yüksek gizlilik standart…"
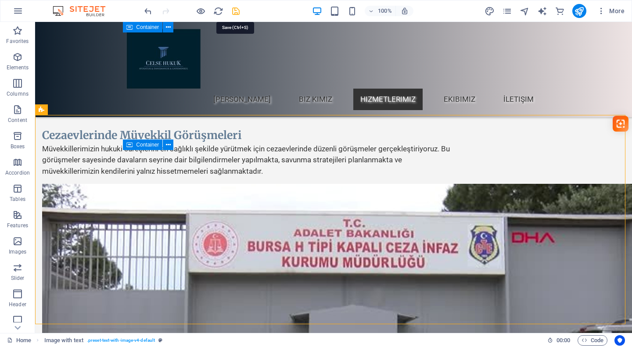
click at [236, 9] on icon "save" at bounding box center [236, 11] width 10 height 10
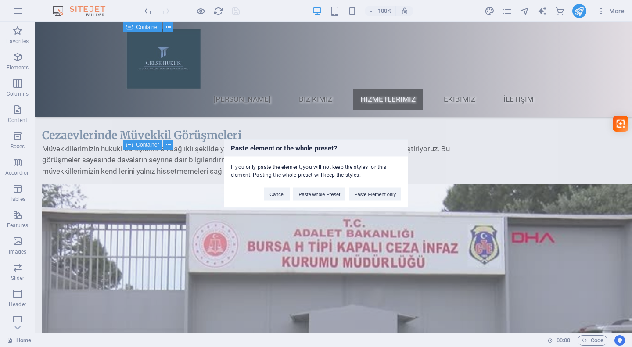
click at [422, 227] on div "Paste element or the whole preset? If you only paste the element, you will not …" at bounding box center [316, 173] width 632 height 347
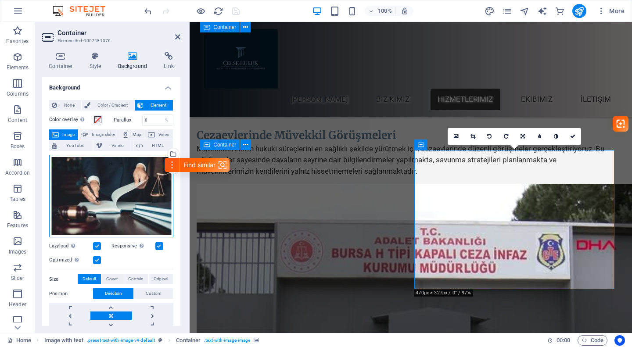
click at [96, 183] on div "Drag files here, click to choose files or select files from Files or our free s…" at bounding box center [111, 196] width 124 height 83
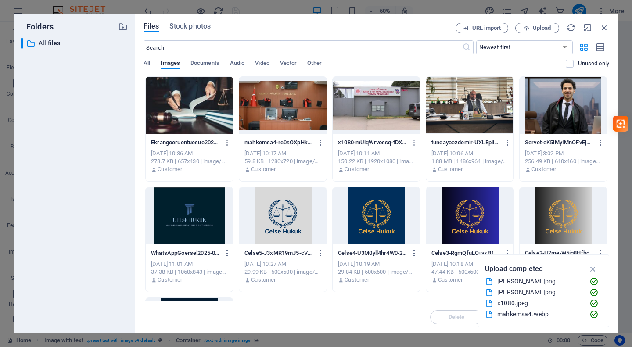
click at [227, 143] on icon "button" at bounding box center [227, 143] width 8 height 8
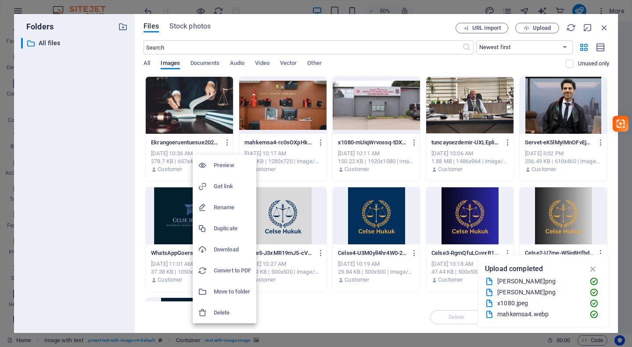
click at [223, 309] on h6 "Delete" at bounding box center [232, 313] width 37 height 11
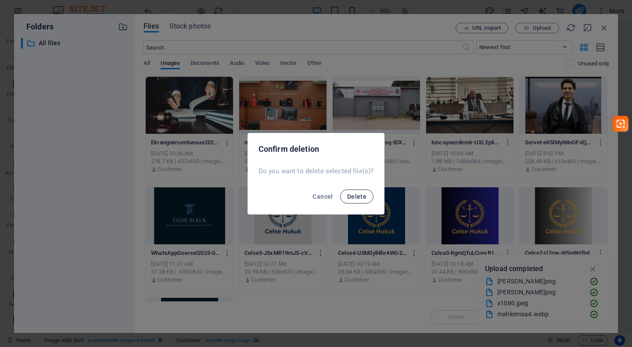
click at [361, 190] on button "Delete" at bounding box center [356, 197] width 33 height 14
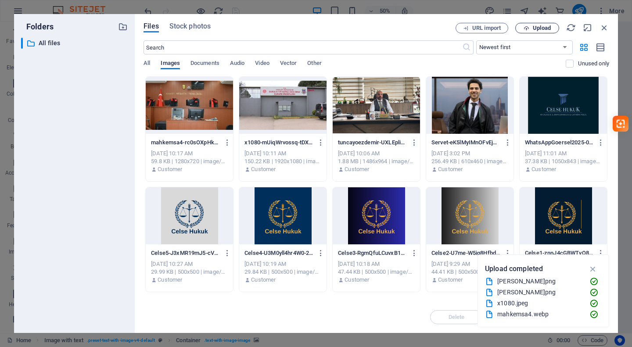
click at [542, 27] on span "Upload" at bounding box center [542, 27] width 18 height 5
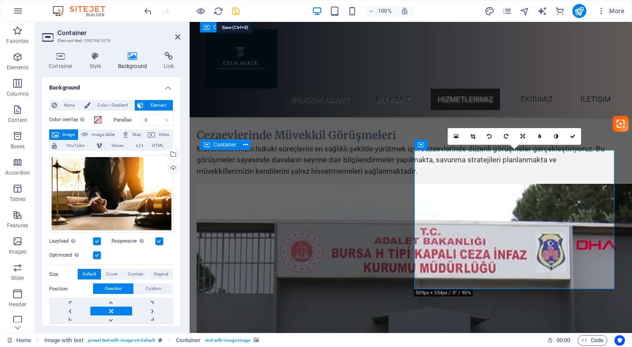
click at [239, 12] on icon "save" at bounding box center [236, 11] width 10 height 10
checkbox input "false"
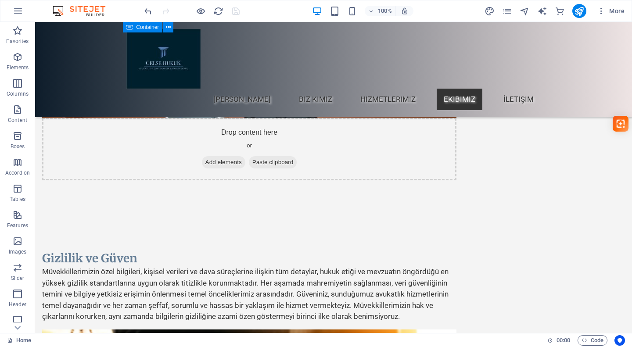
scroll to position [4296, 0]
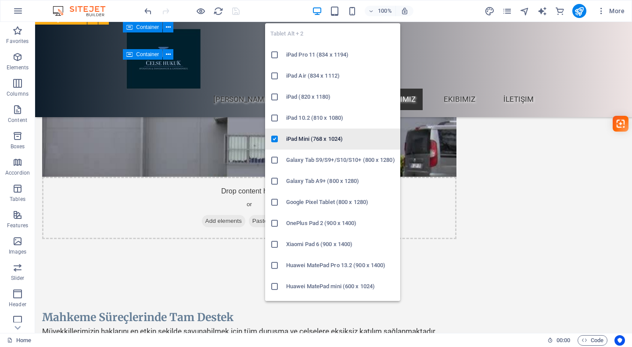
scroll to position [38, 0]
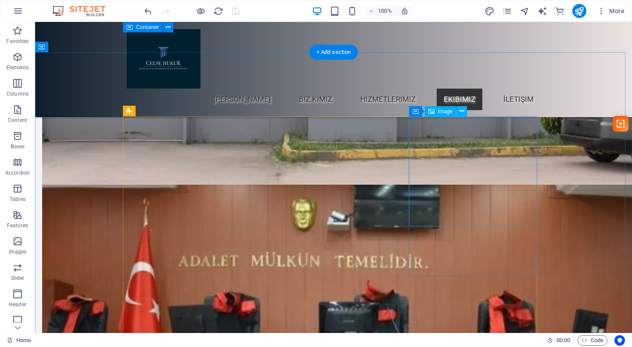
scroll to position [4346, 0]
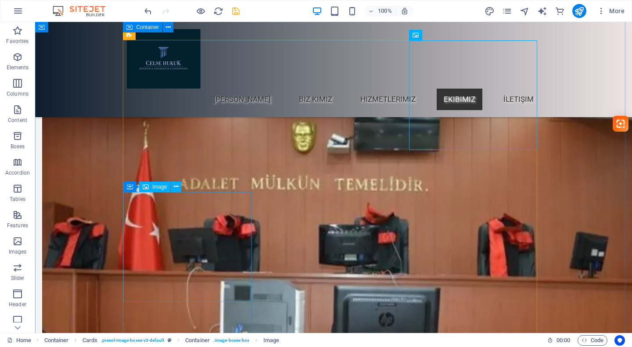
scroll to position [4422, 0]
